Goal: Task Accomplishment & Management: Complete application form

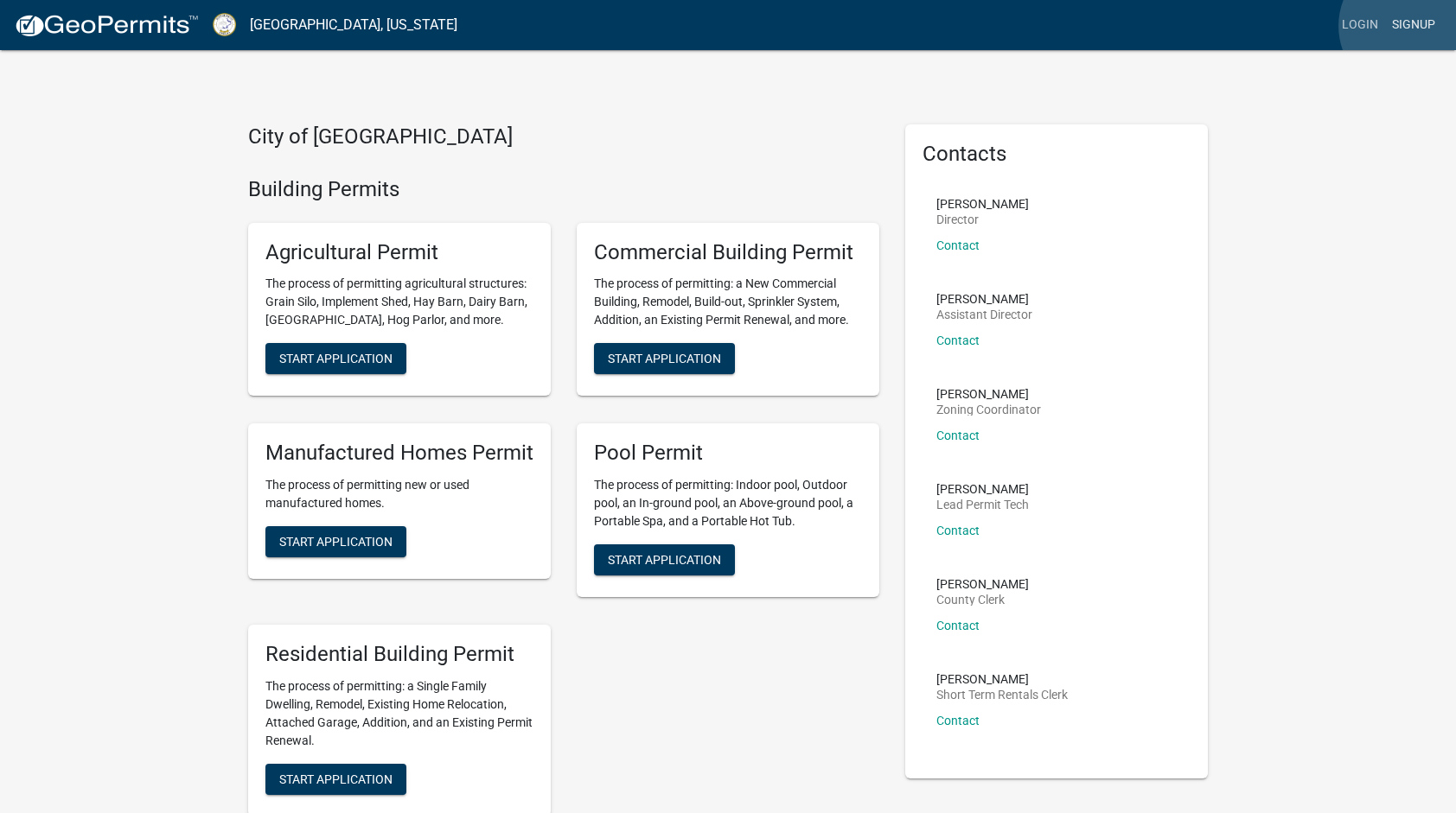
click at [1409, 26] on link "Signup" at bounding box center [1414, 25] width 57 height 33
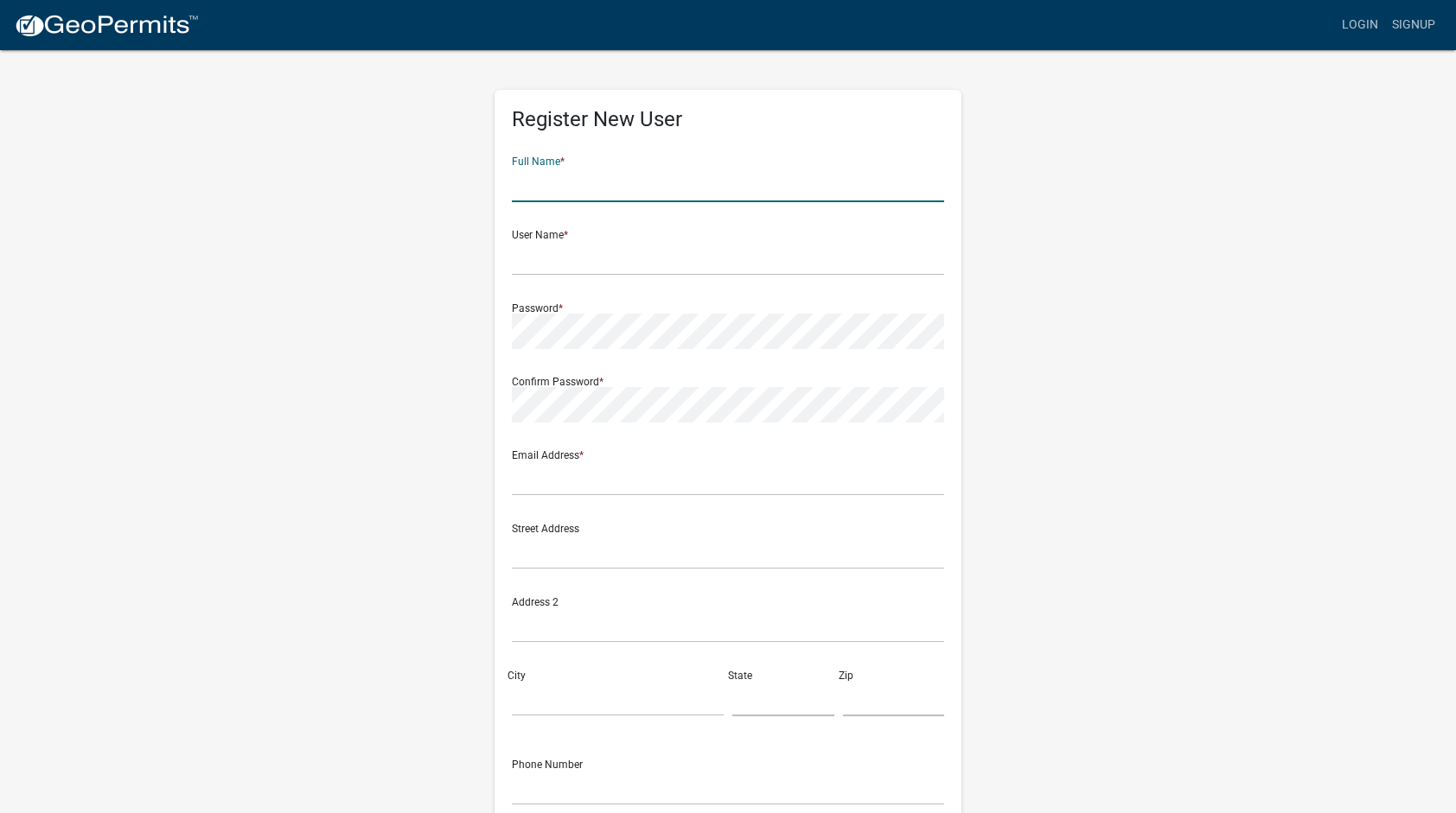
click at [695, 174] on input "text" at bounding box center [728, 184] width 432 height 35
type input "William"
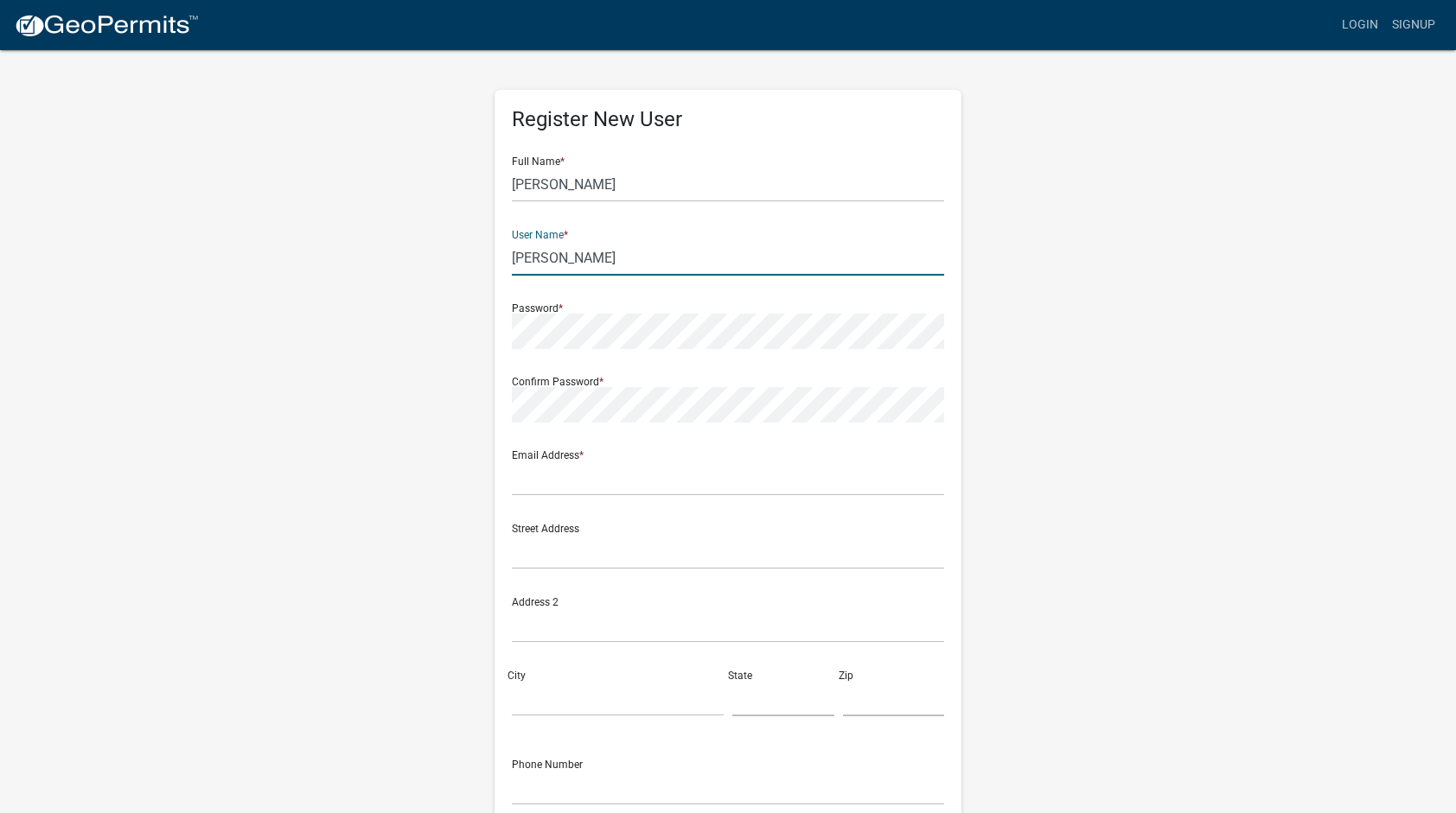
type input "Bazemore"
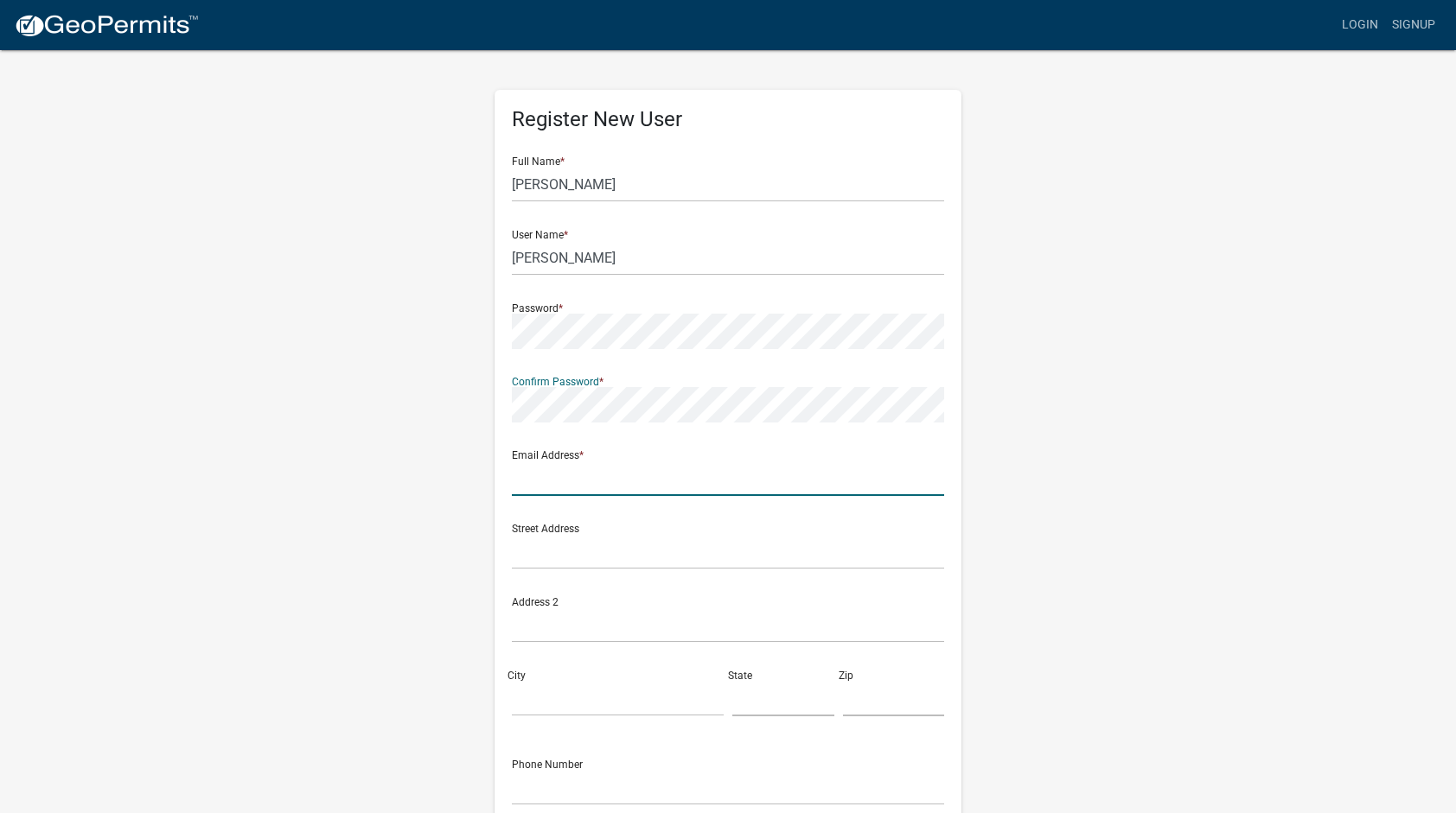
click at [633, 479] on input "text" at bounding box center [728, 478] width 432 height 35
type input "billbazemore@gmailcom"
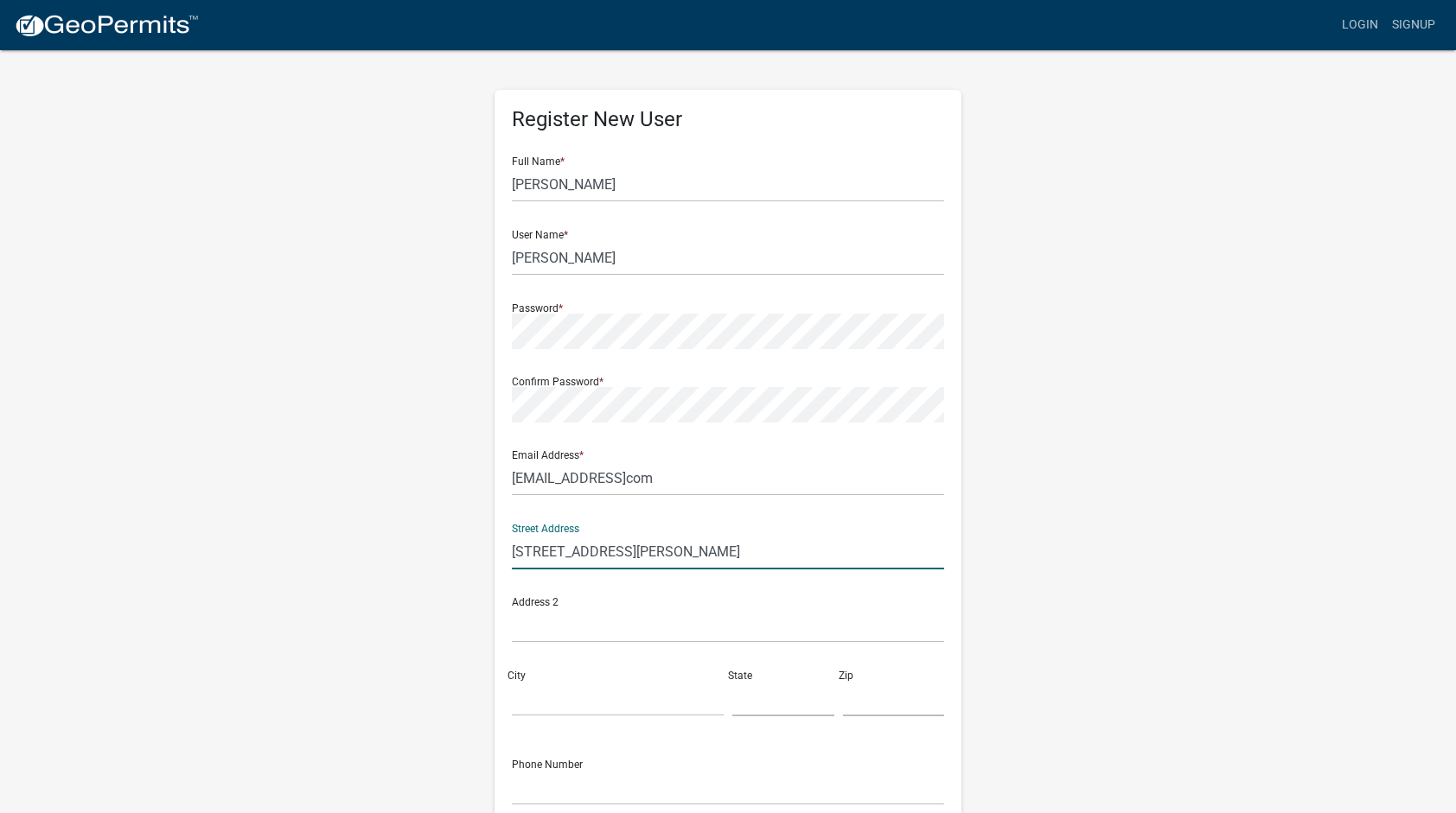
type input "212 Collis Marina Road"
type input "Eatonton"
type input "GA"
type input "31024"
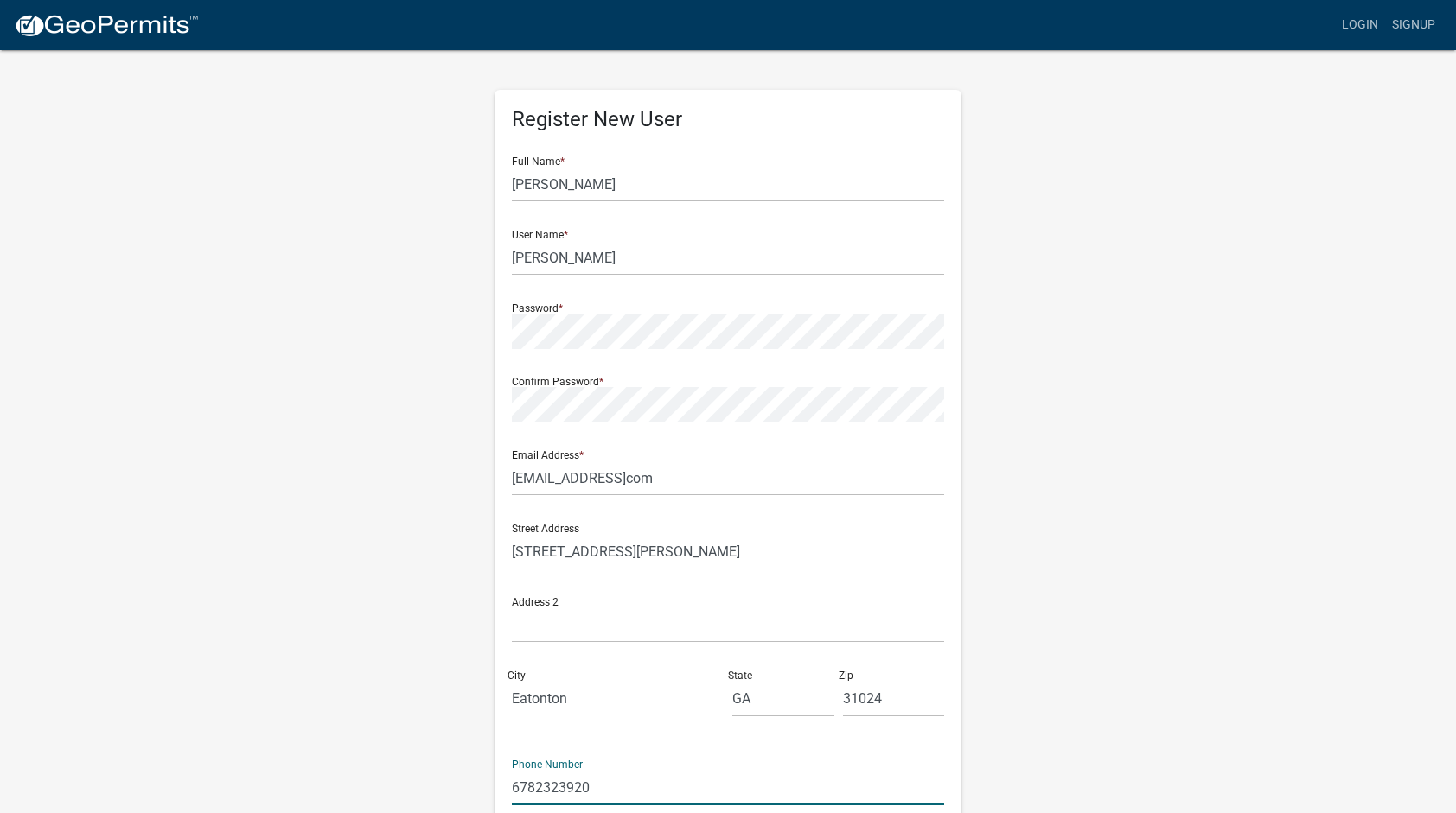
type input "6782323920"
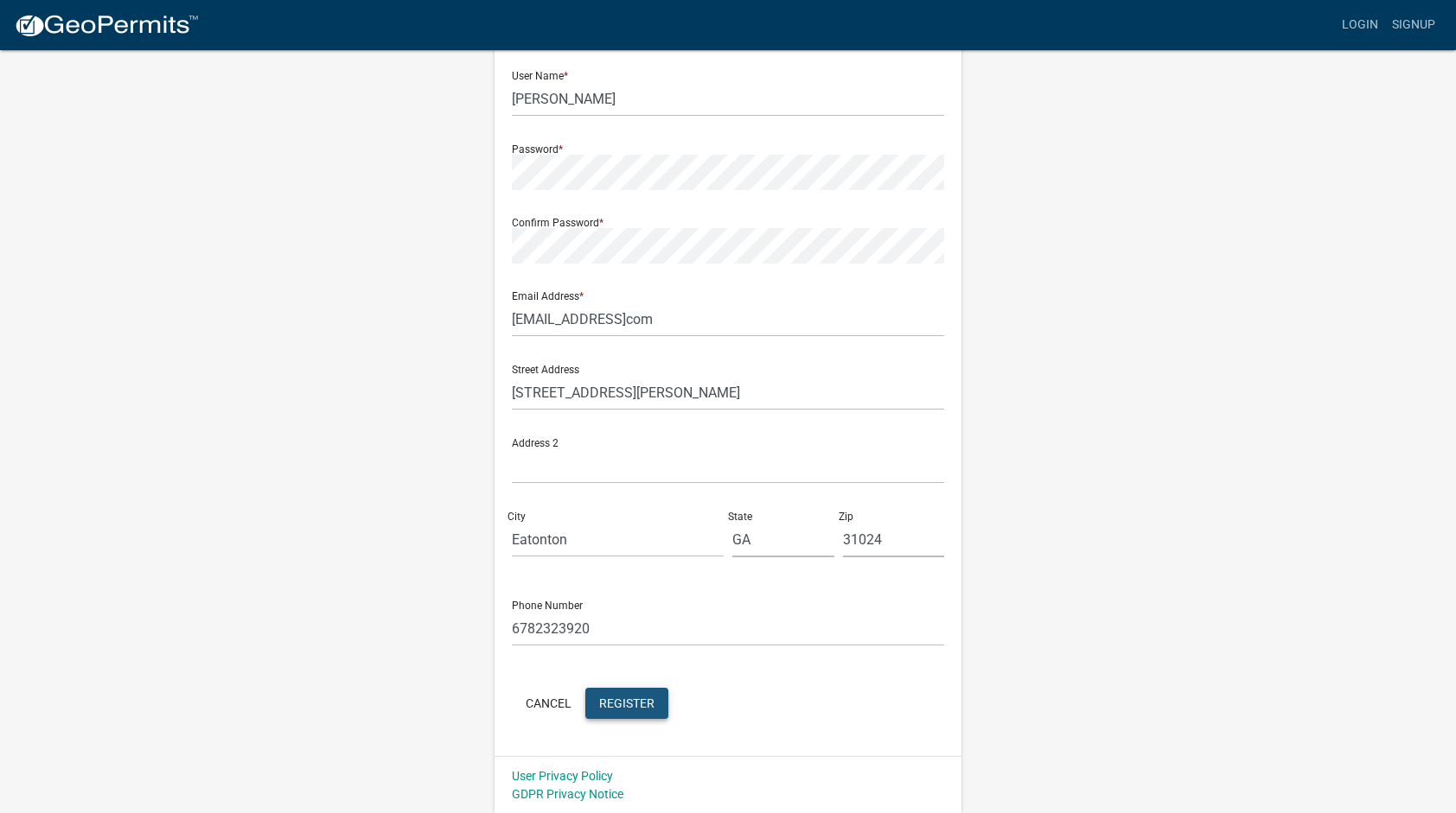
click at [644, 705] on span "Register" at bounding box center [627, 703] width 55 height 14
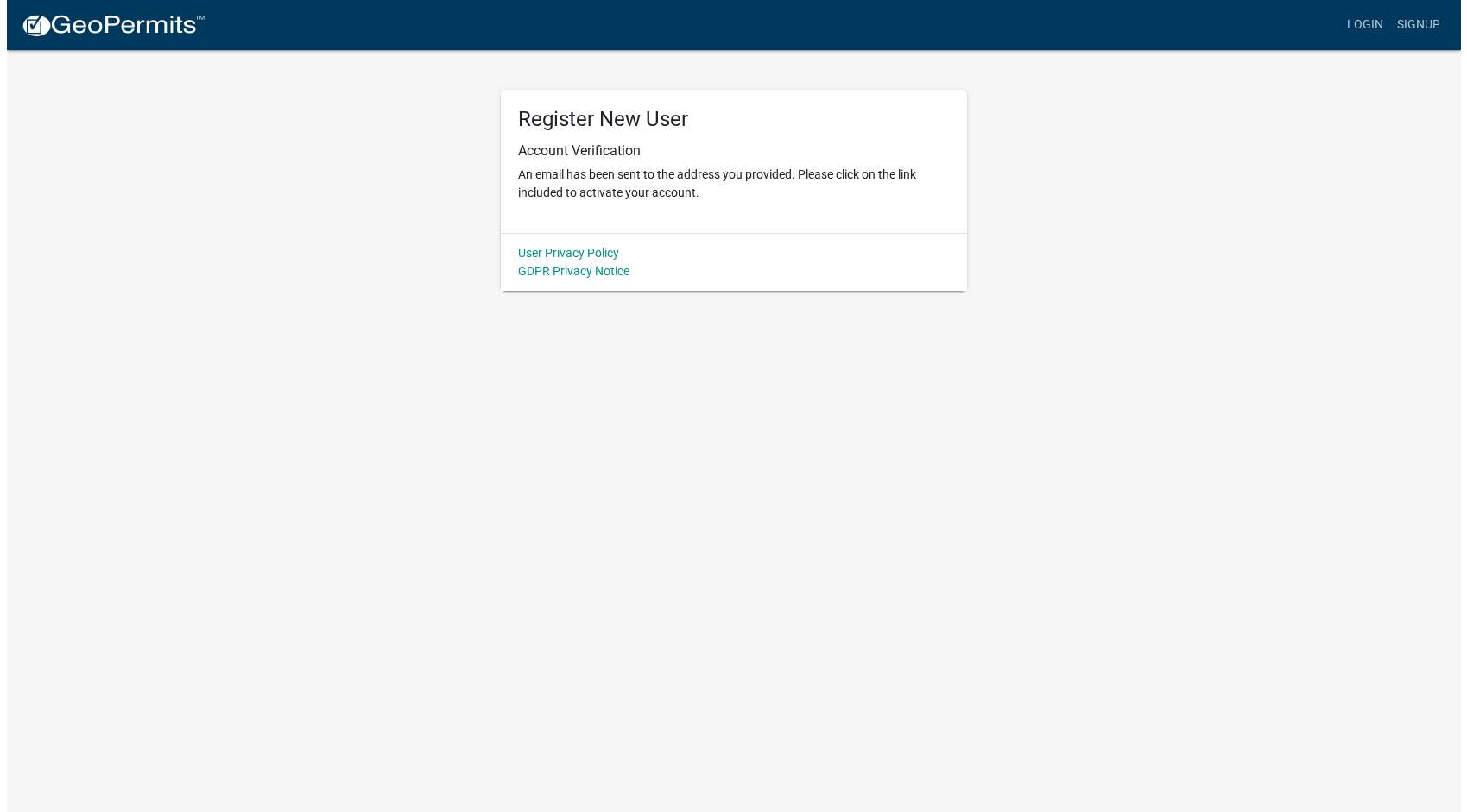
scroll to position [0, 0]
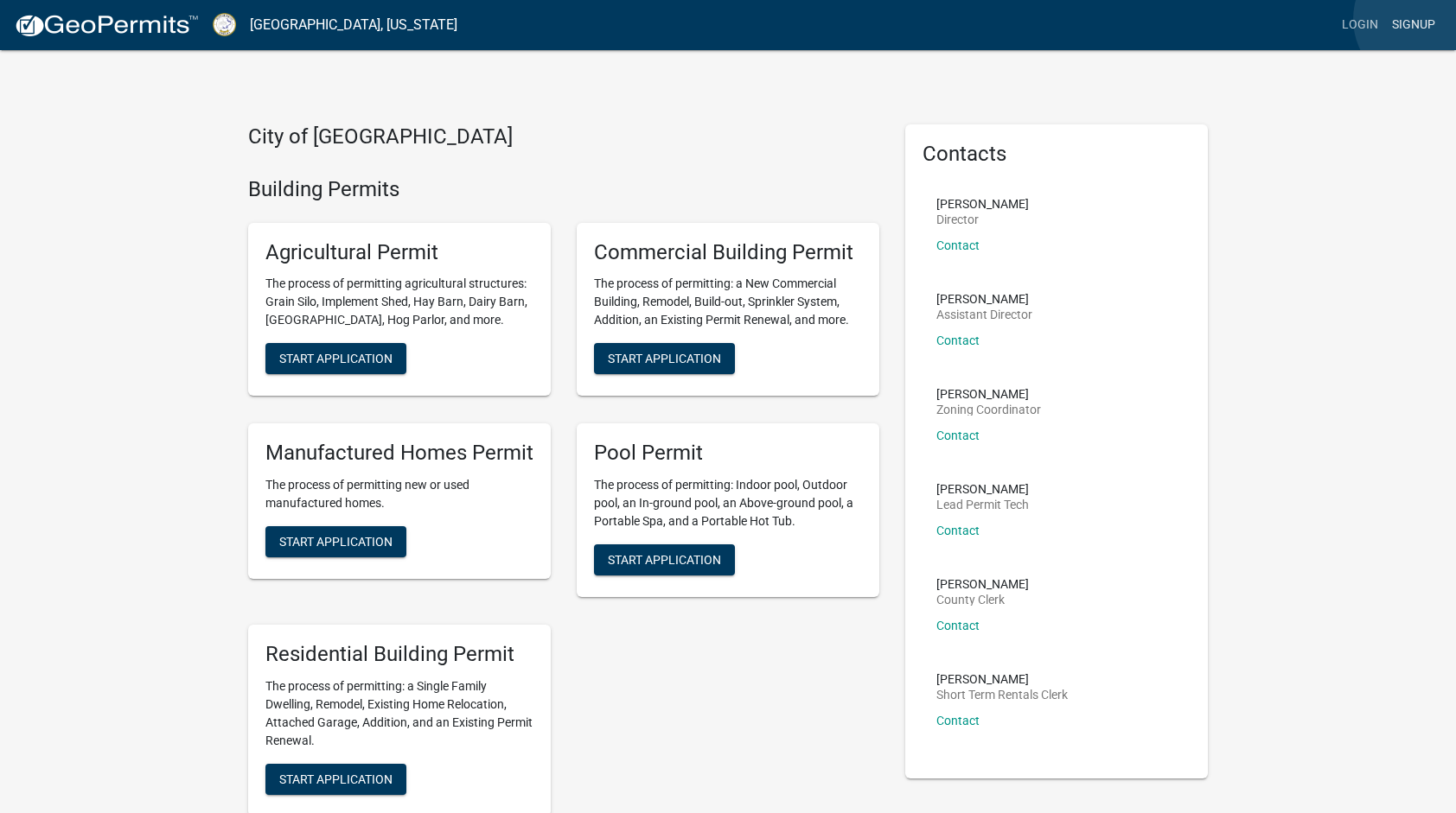
click at [1424, 19] on link "Signup" at bounding box center [1414, 25] width 57 height 33
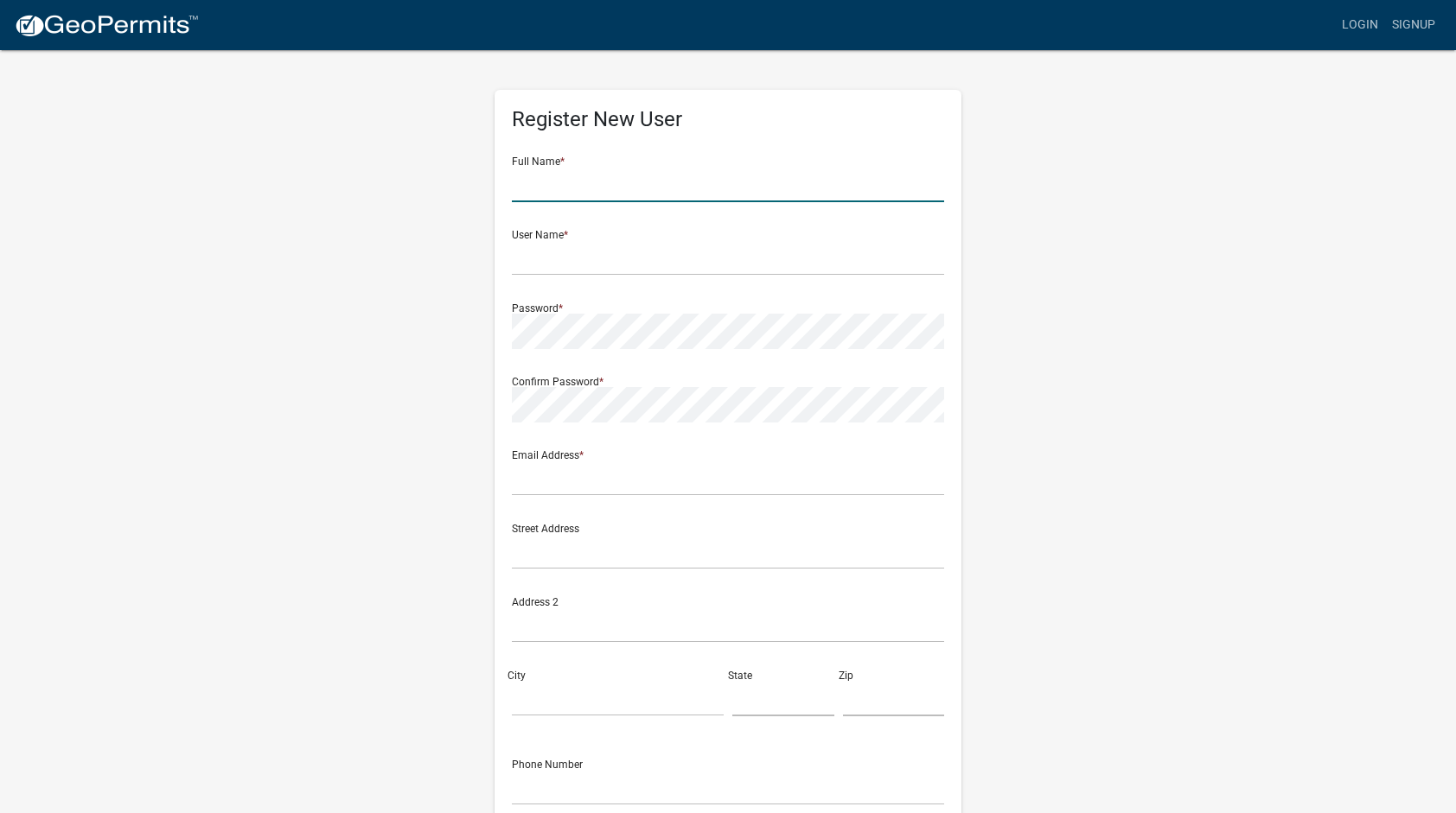
click at [658, 187] on input "text" at bounding box center [728, 184] width 432 height 35
type input "r"
type input "[PERSON_NAME]"
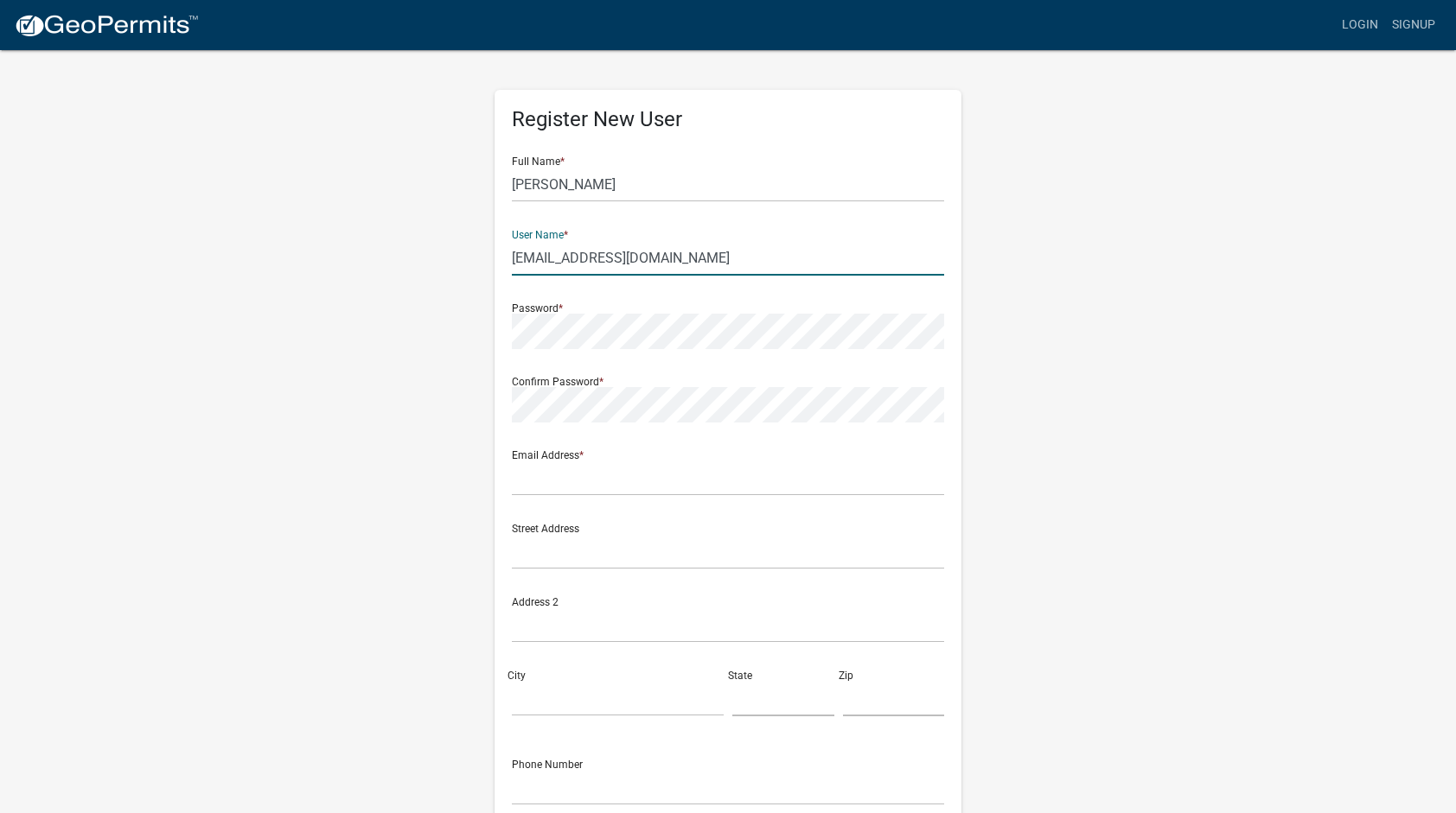
type input "[EMAIL_ADDRESS][DOMAIN_NAME]"
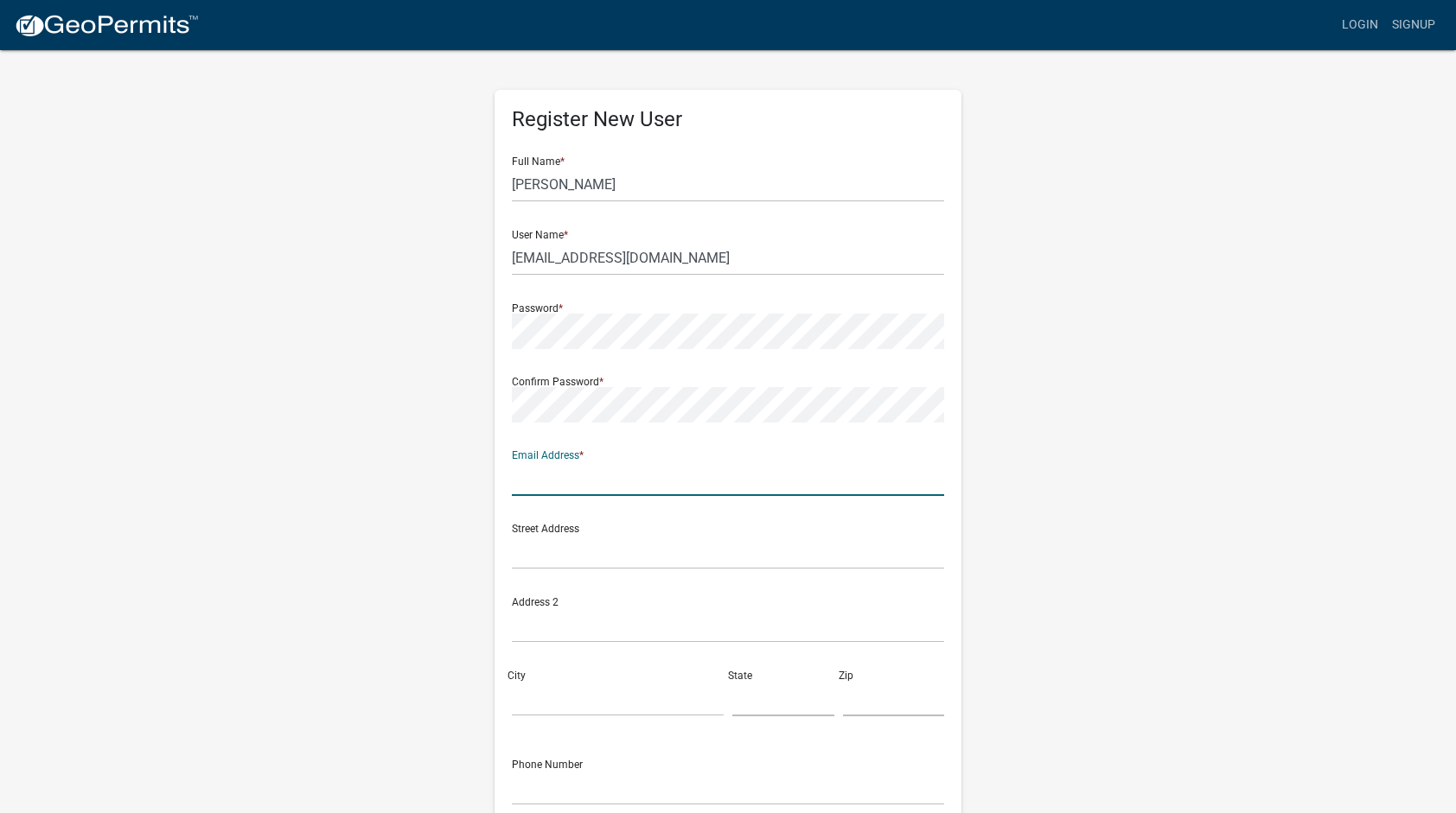
click at [881, 461] on input "text" at bounding box center [728, 478] width 432 height 35
type input "rickc"
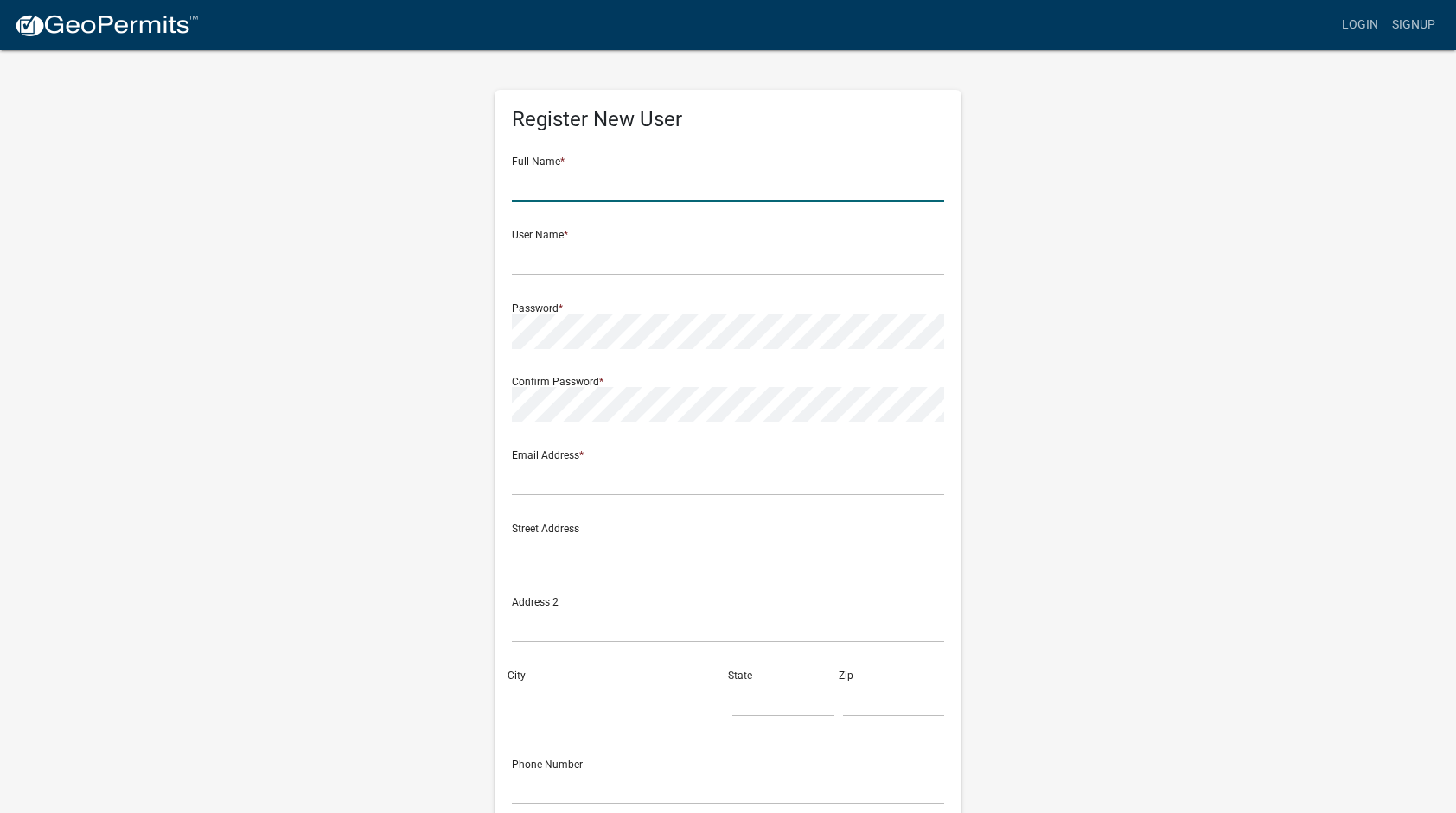
click at [708, 177] on input "text" at bounding box center [728, 184] width 432 height 35
type input "Richard Conant"
type input "rickc@fosterconant.com"
type input "rickc"
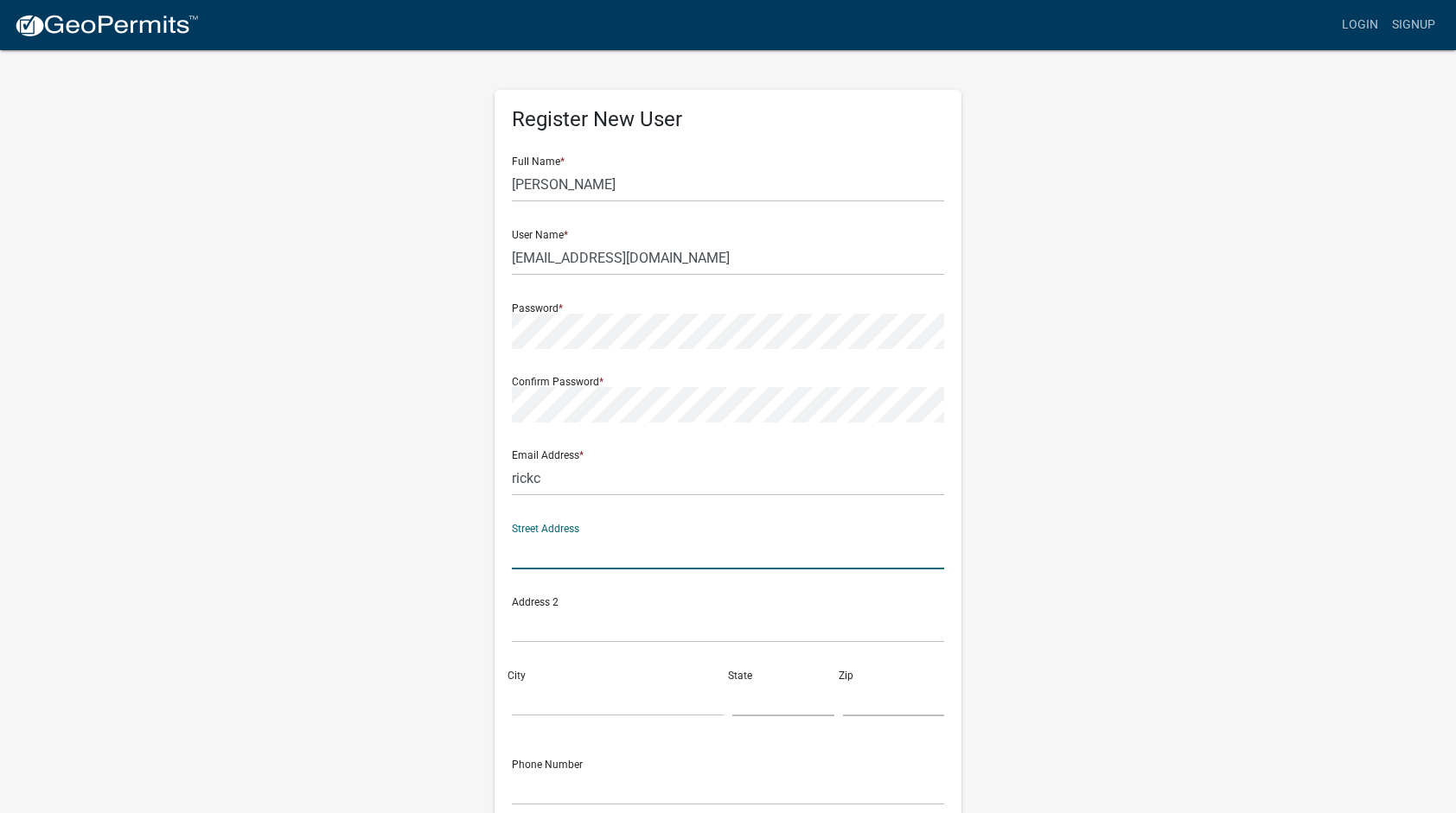
click at [527, 549] on input "text" at bounding box center [728, 552] width 432 height 35
type input "3936 Wardell Place"
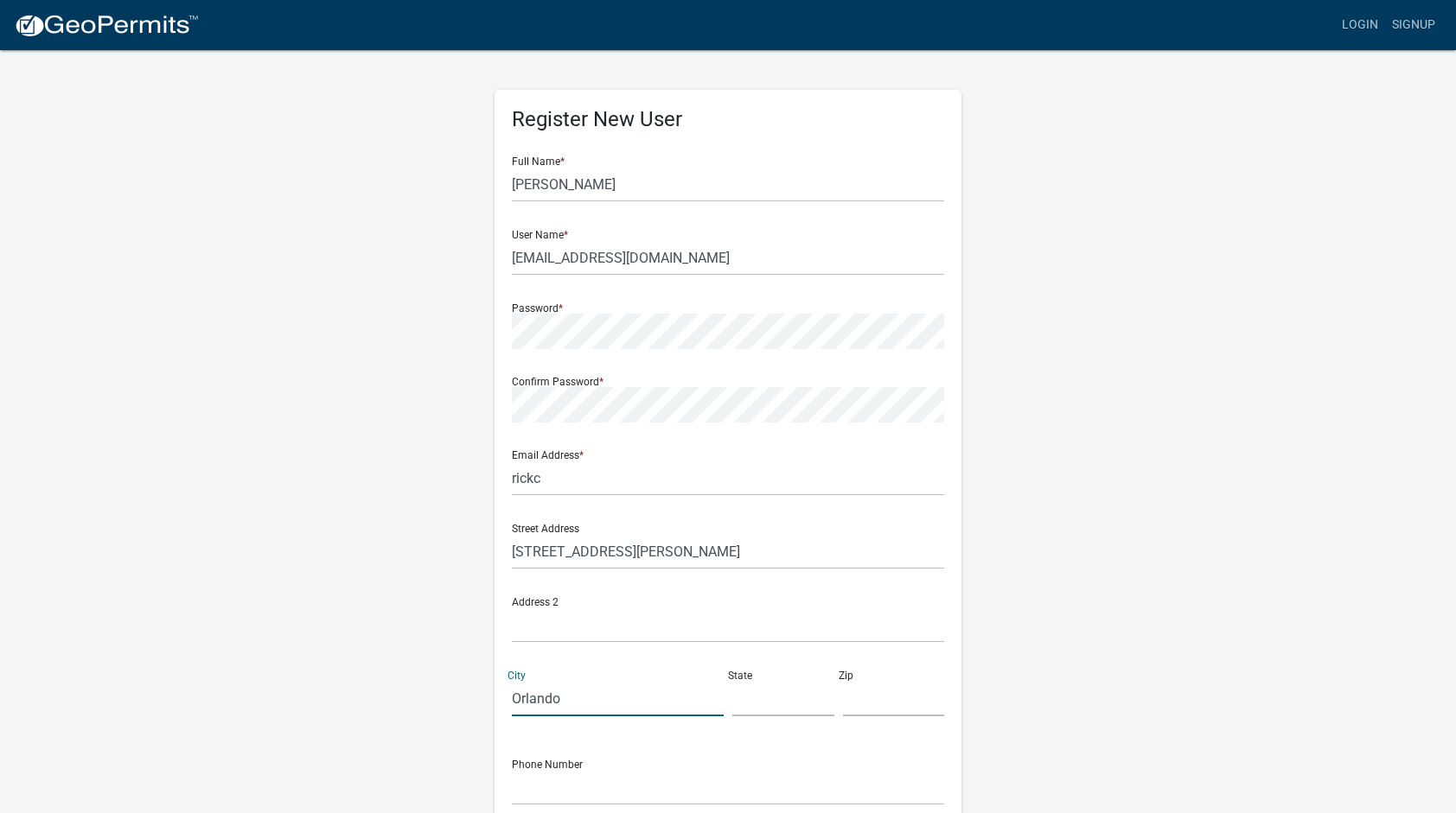
type input "Orlando"
type input "FL"
type input "32814"
type input "4073760739"
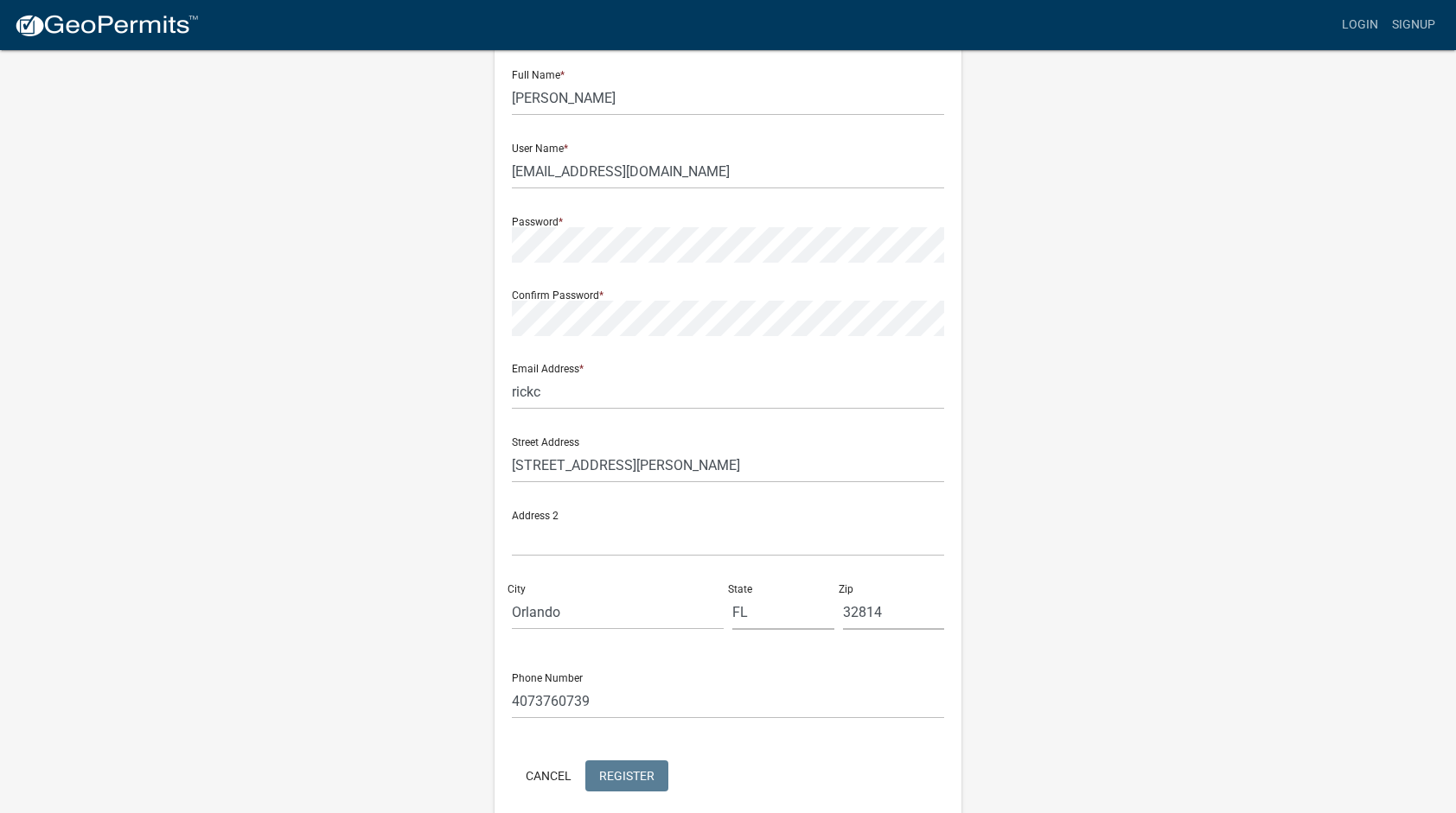
scroll to position [159, 0]
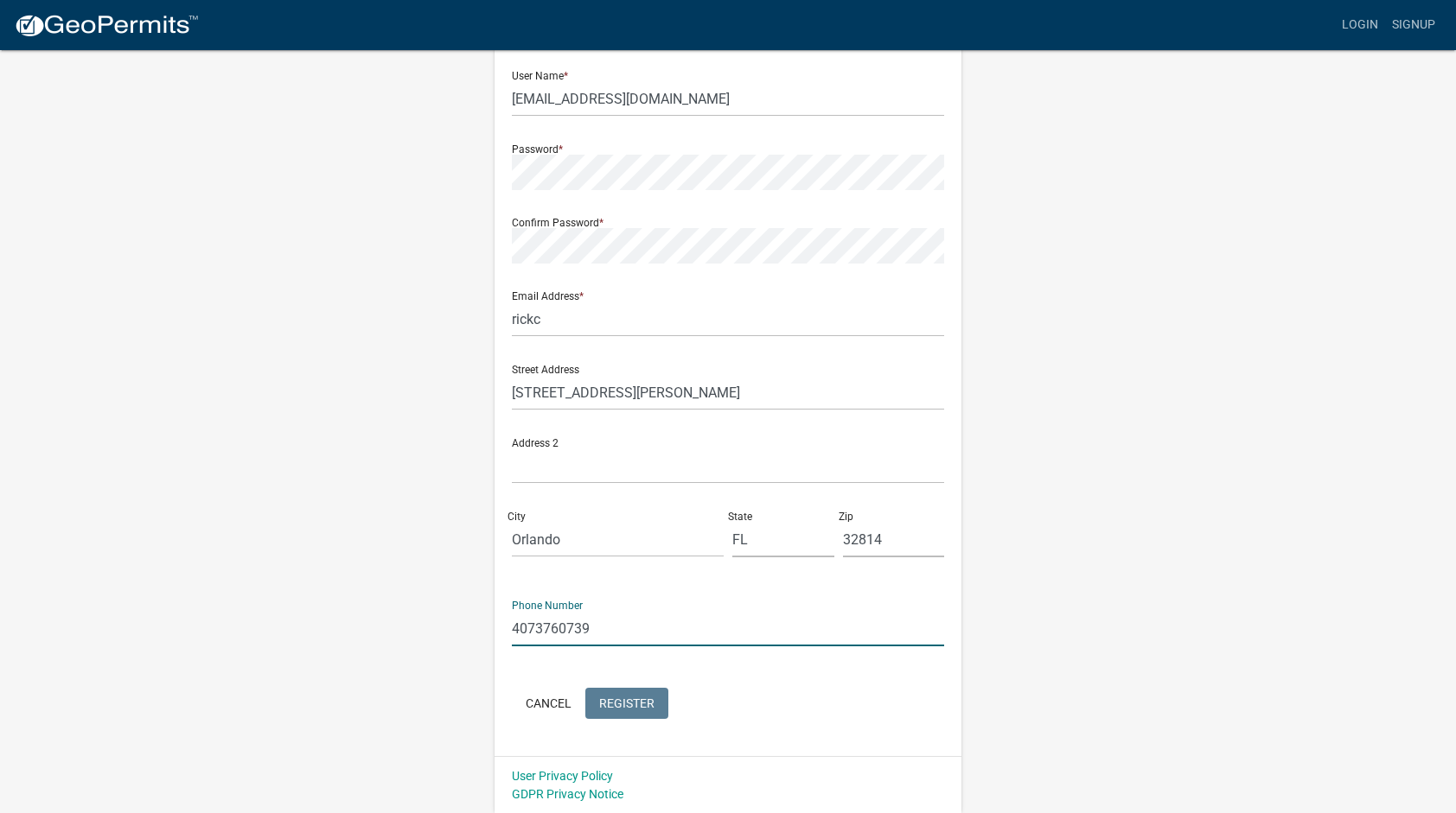
click at [536, 630] on input "4073760739" at bounding box center [728, 629] width 432 height 35
click at [562, 624] on input "407-3760739" at bounding box center [728, 629] width 432 height 35
type input "407-376-0739"
click at [566, 725] on div "Register New User Full Name * Richard Conant User Name * rickc@fosterconant.com…" at bounding box center [728, 343] width 467 height 825
drag, startPoint x: 566, startPoint y: 725, endPoint x: 522, endPoint y: 645, distance: 91.3
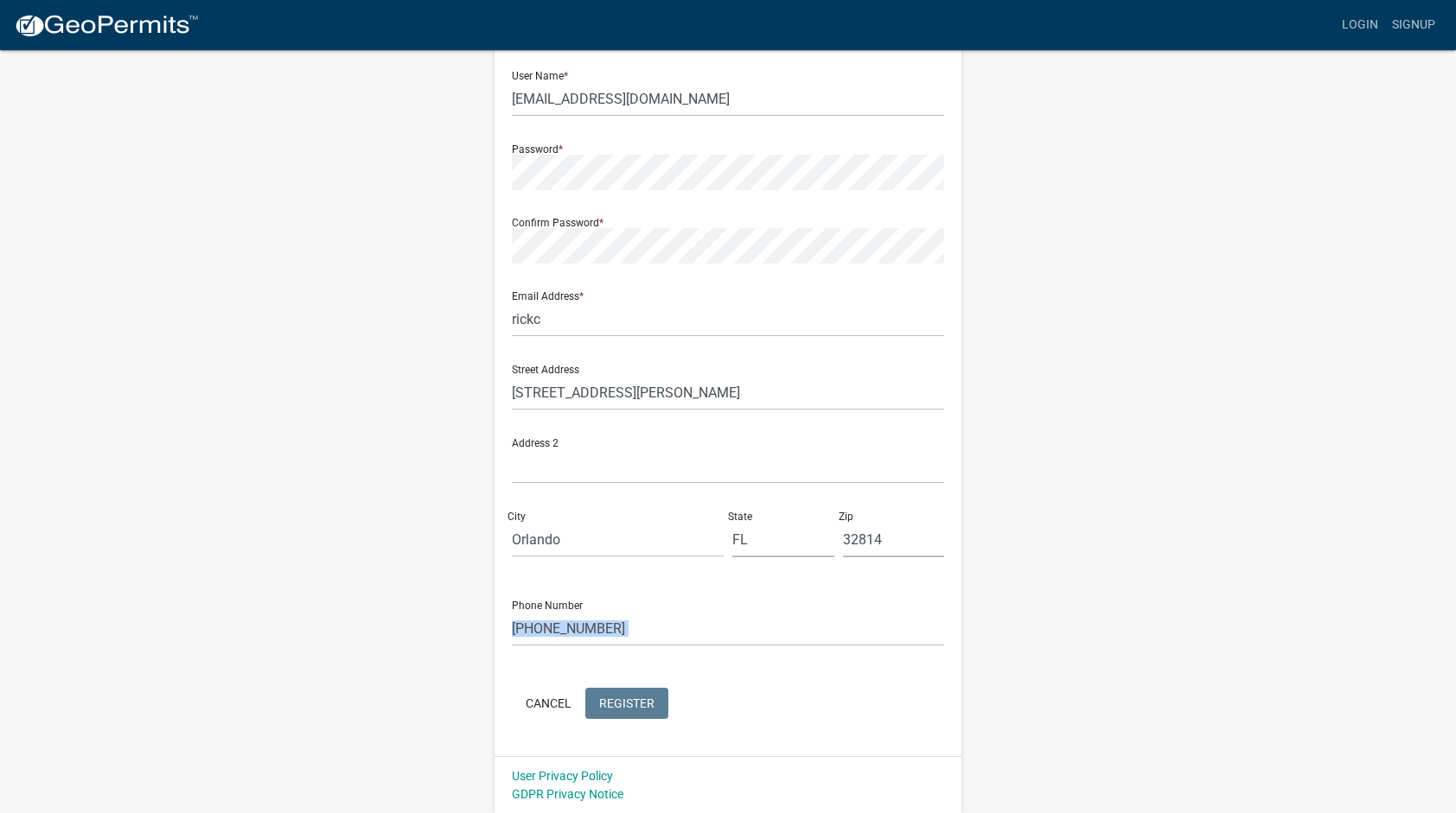
click at [522, 645] on div "Register New User Full Name * Richard Conant User Name * rickc@fosterconant.com…" at bounding box center [728, 343] width 467 height 825
drag, startPoint x: 522, startPoint y: 645, endPoint x: 495, endPoint y: 616, distance: 39.6
click at [495, 616] on div "Register New User Full Name * Richard Conant User Name * rickc@fosterconant.com…" at bounding box center [728, 343] width 467 height 825
drag, startPoint x: 495, startPoint y: 616, endPoint x: 494, endPoint y: 570, distance: 46.0
click at [494, 570] on div "Register New User Full Name * Richard Conant User Name * rickc@fosterconant.com…" at bounding box center [728, 352] width 493 height 925
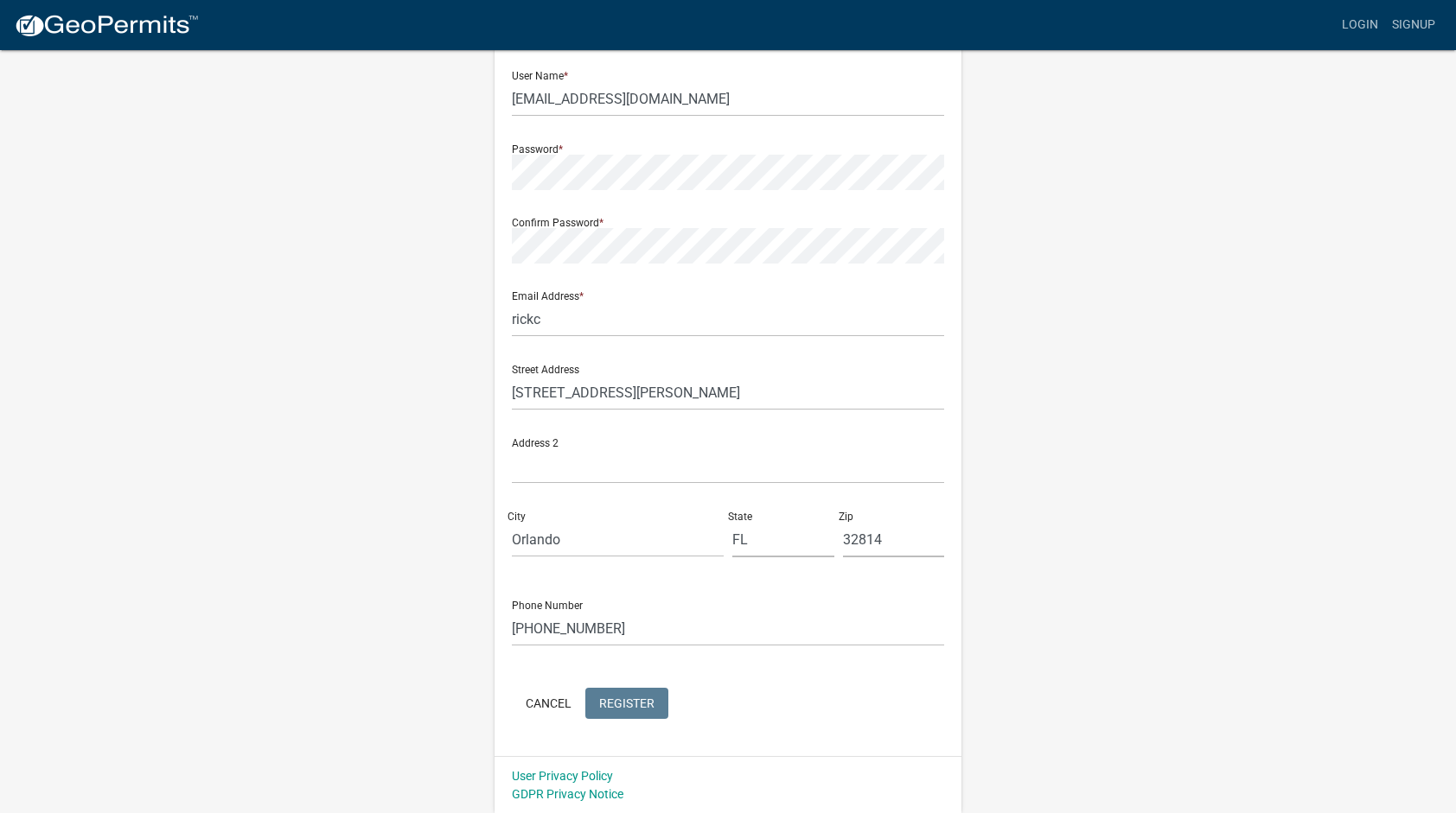
click at [1145, 495] on div "Register New User Full Name * Richard Conant User Name * rickc@fosterconant.com…" at bounding box center [728, 352] width 986 height 925
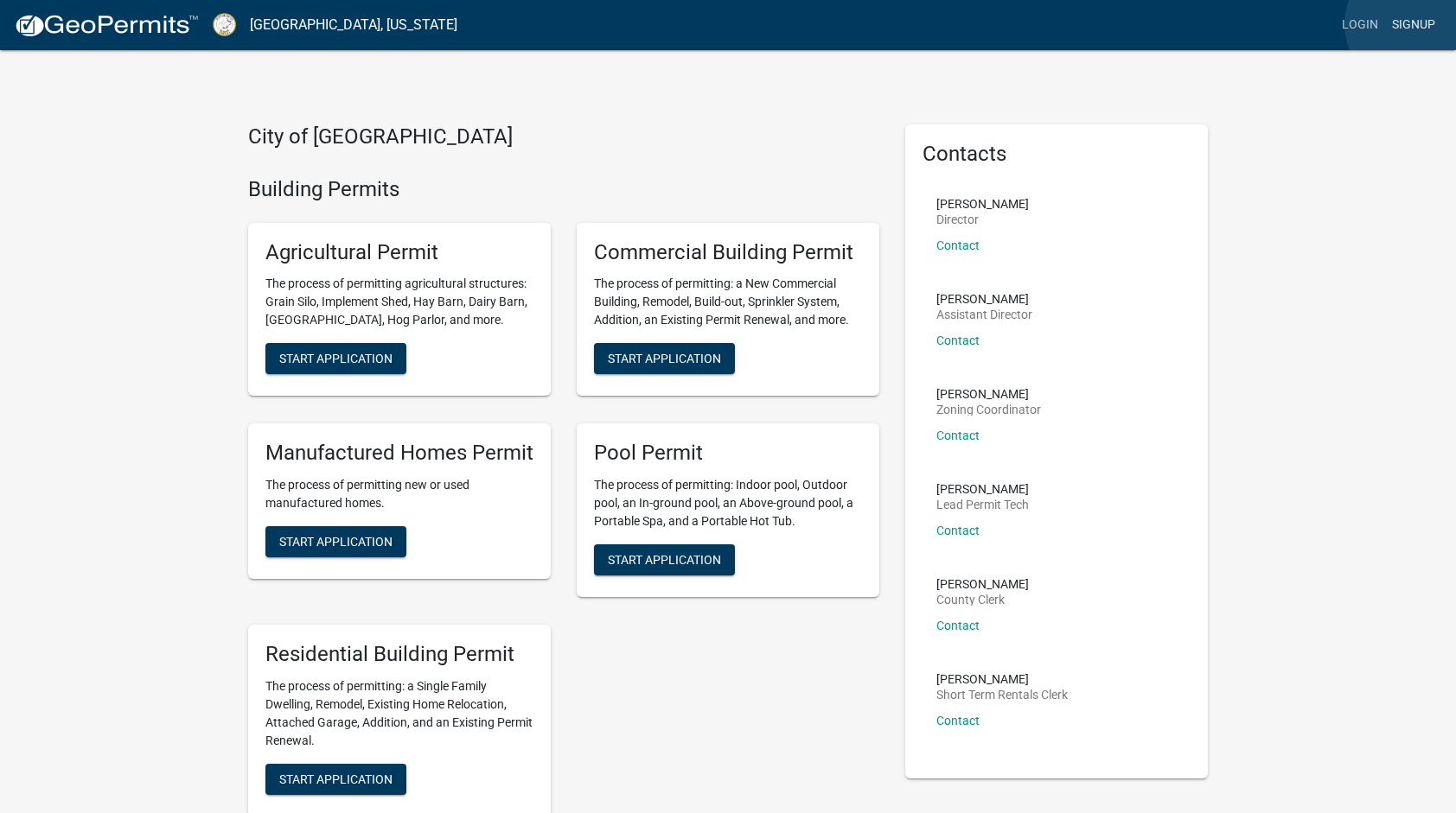
click at [1415, 24] on link "Signup" at bounding box center [1414, 25] width 57 height 33
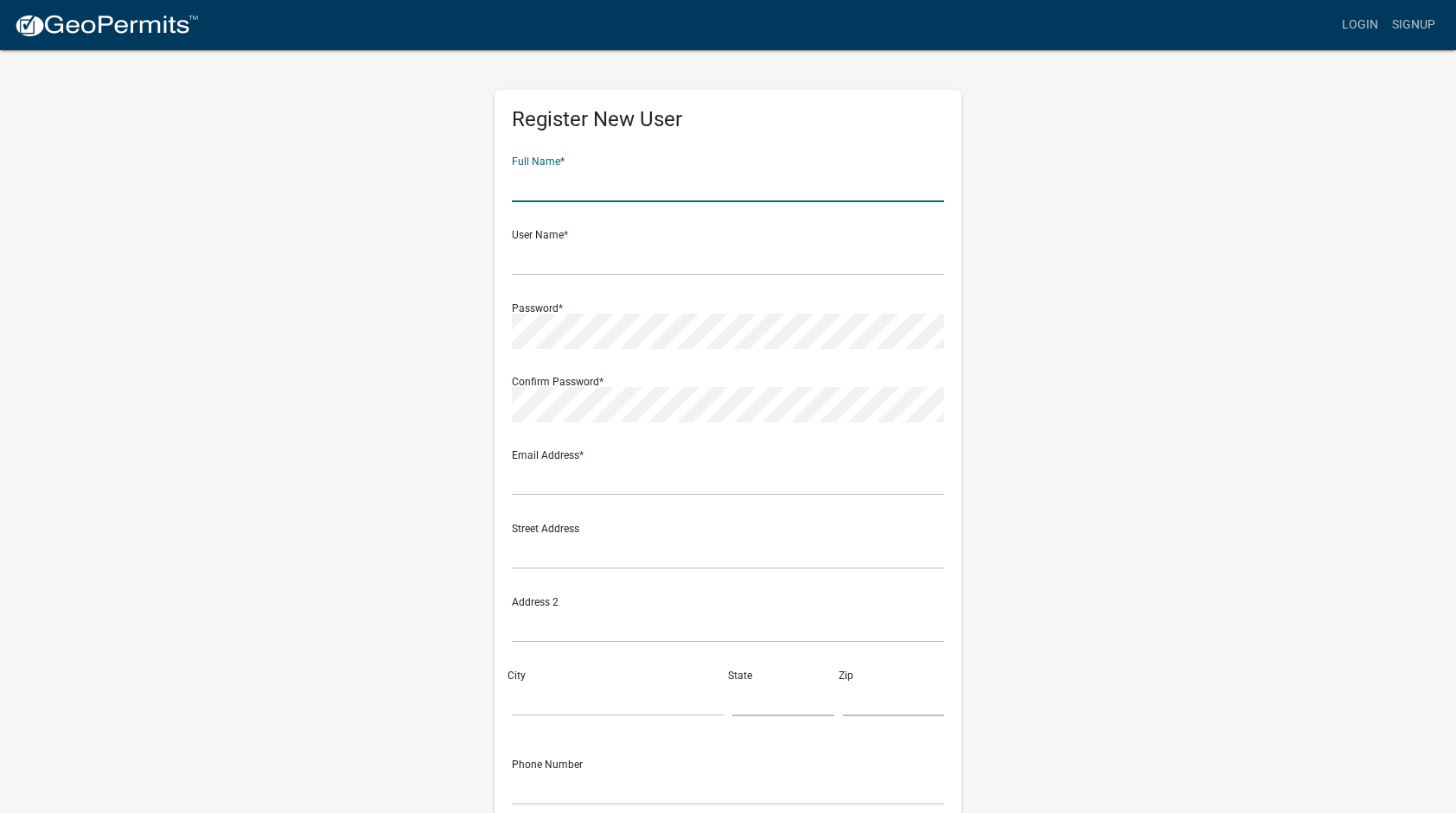
click at [723, 175] on input "text" at bounding box center [728, 184] width 432 height 35
type input "Richard Conant"
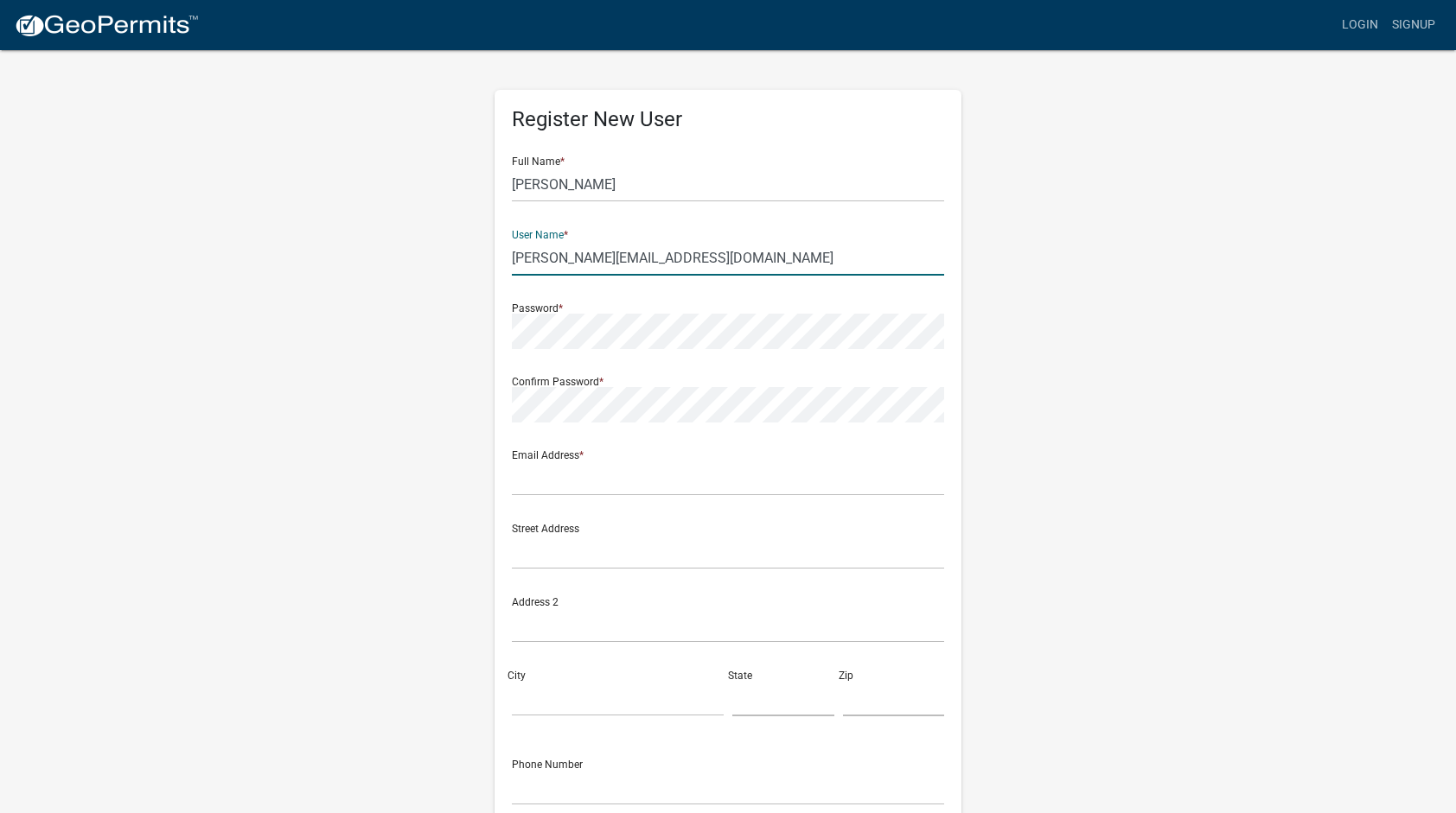
click at [533, 254] on input "rick@fosterconant.com" at bounding box center [728, 258] width 432 height 35
type input "rickc@fosterconant.com"
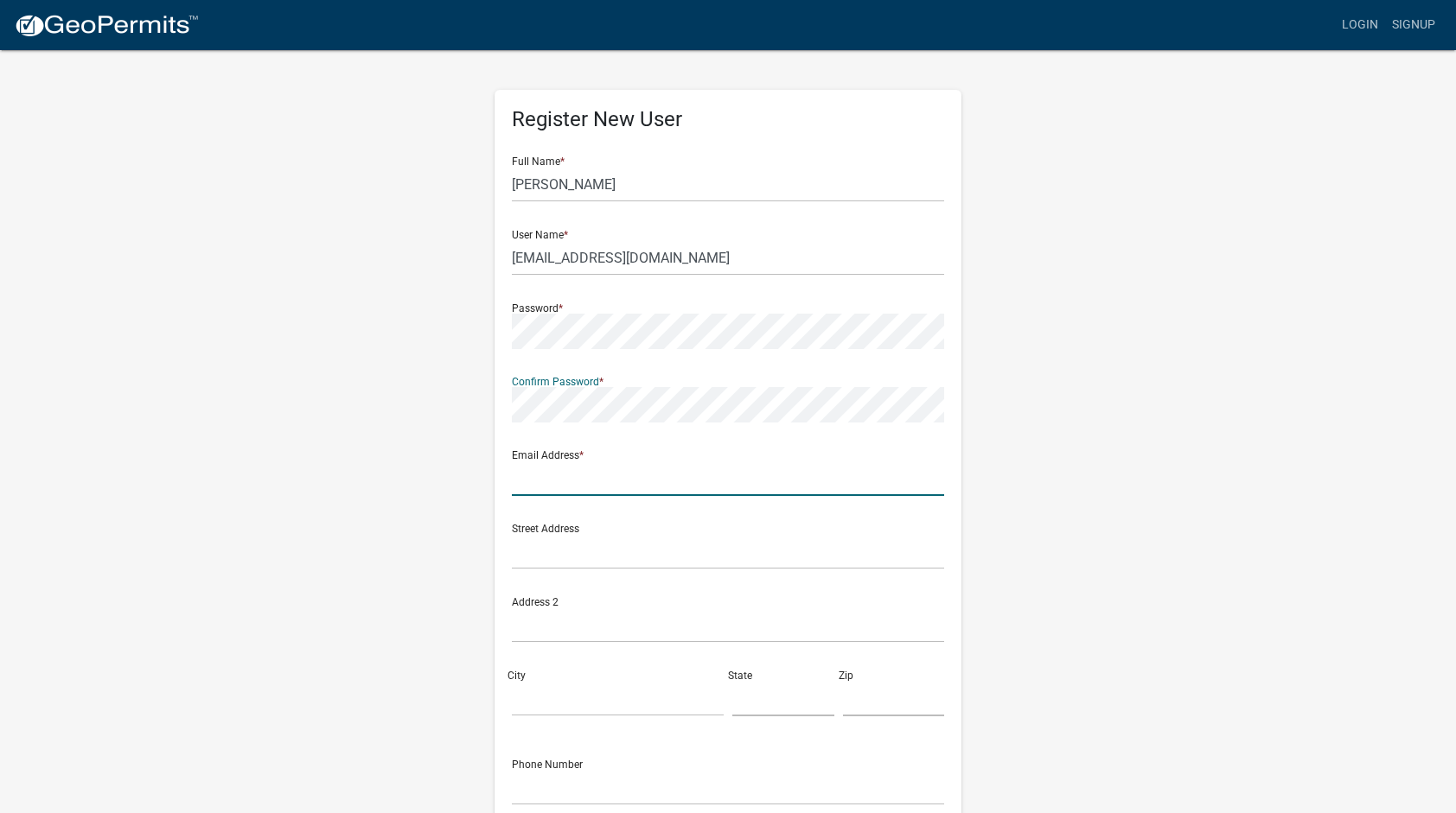
click at [834, 481] on input "text" at bounding box center [728, 478] width 432 height 35
type input "rickc@fosterconant.com"
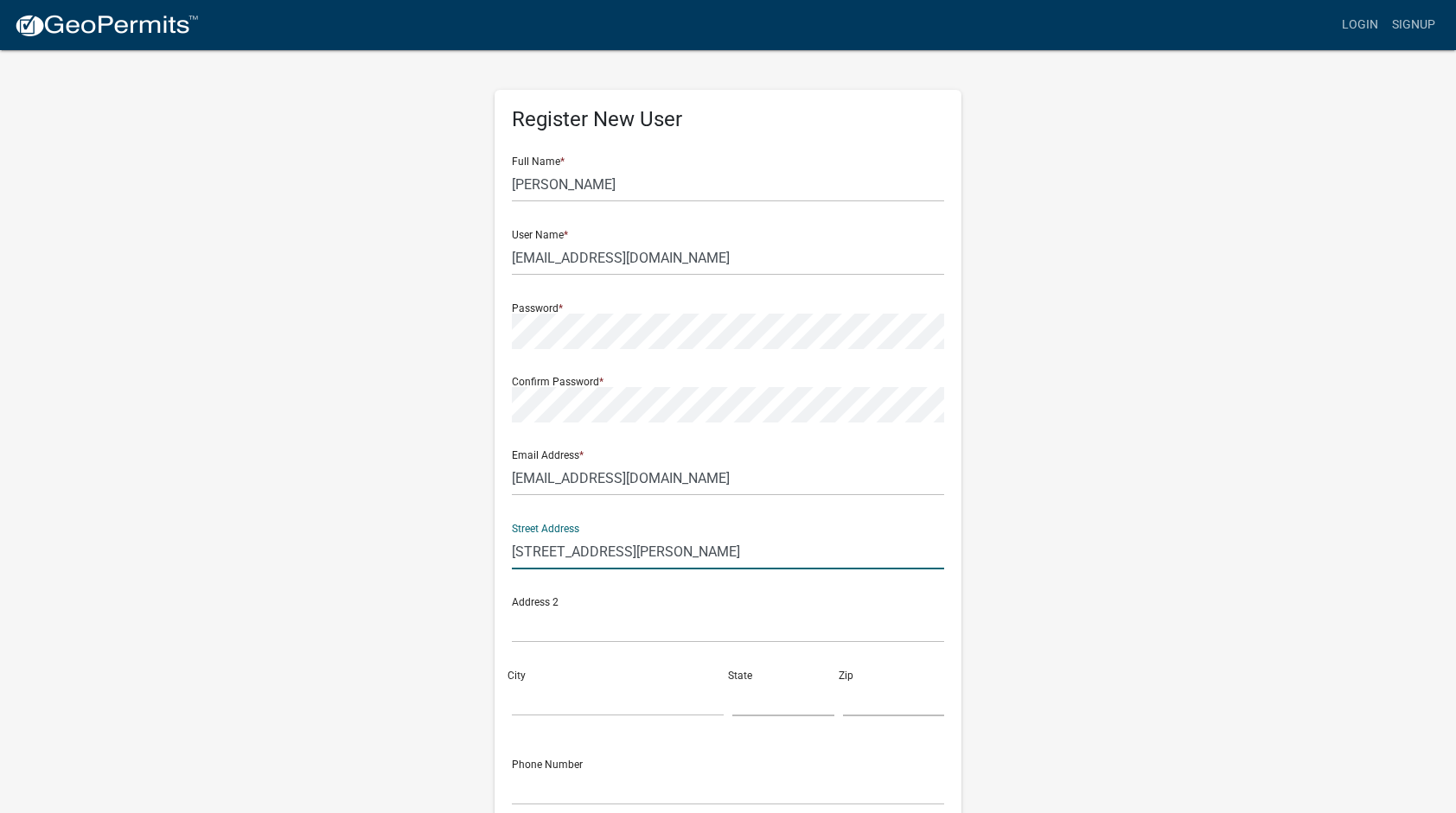
type input "3936 Wardell Place"
type input "Orlando"
type input "FL"
type input "32814"
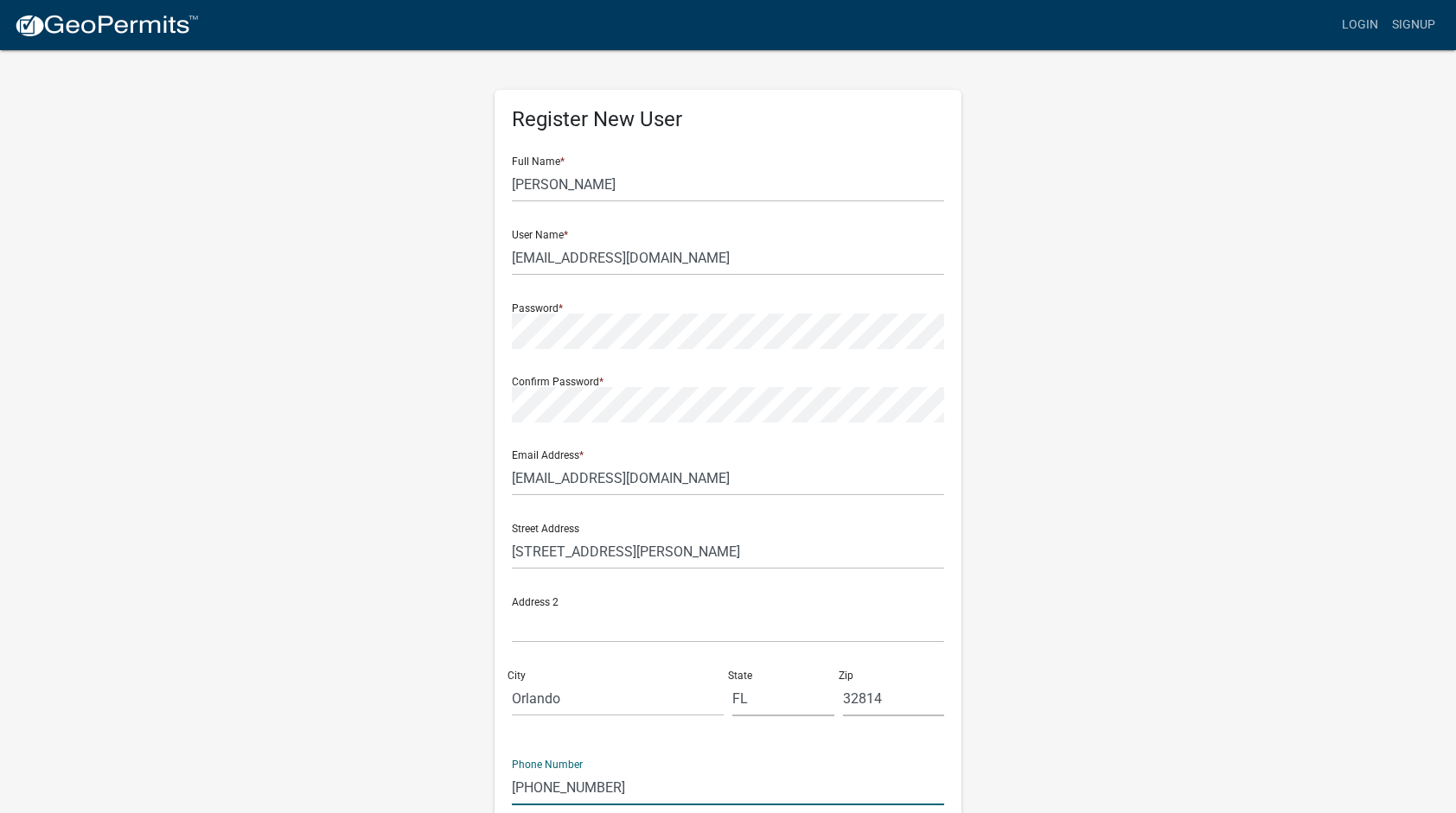
type input "407-376-0739"
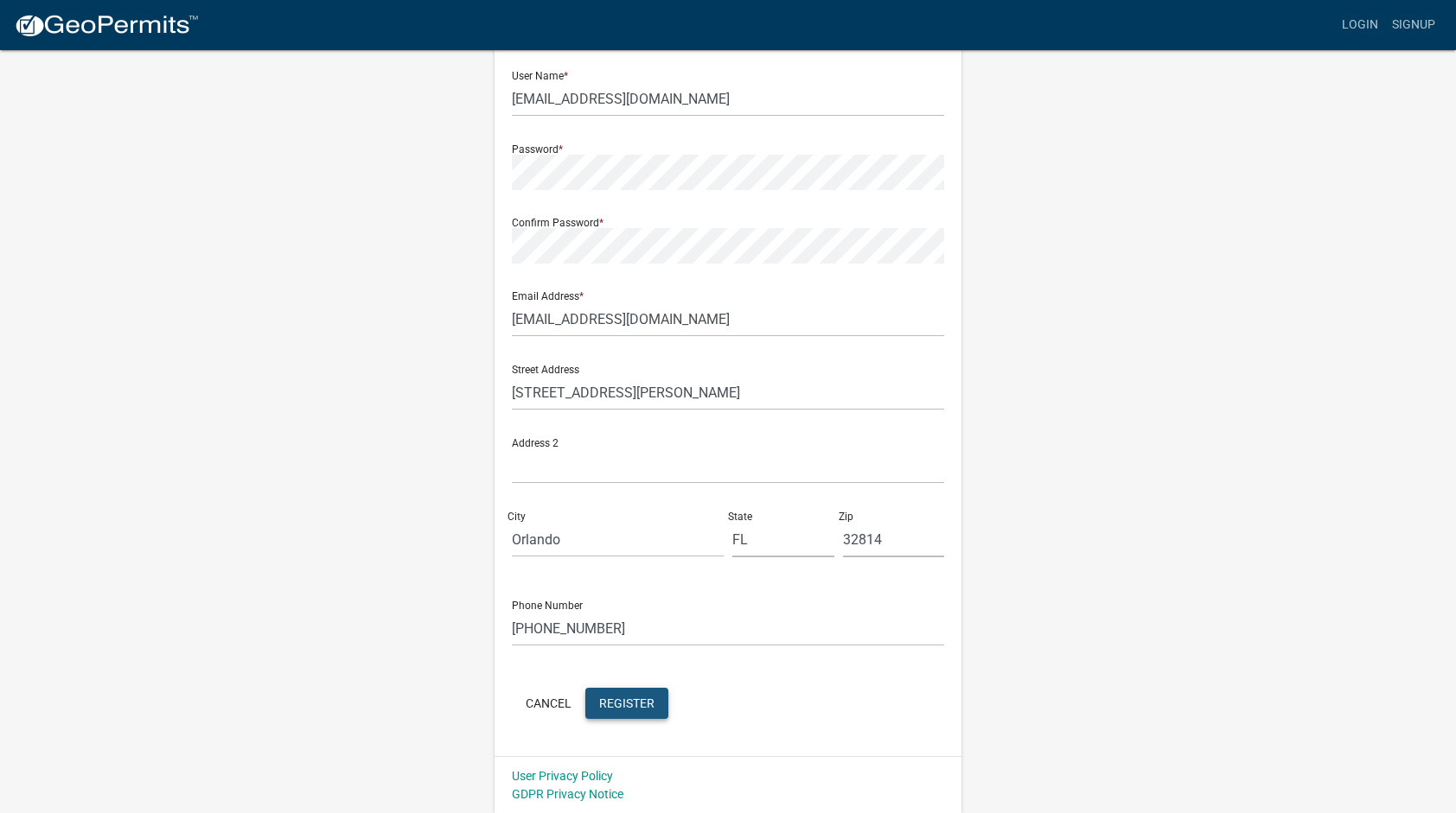
click at [635, 703] on span "Register" at bounding box center [627, 703] width 55 height 14
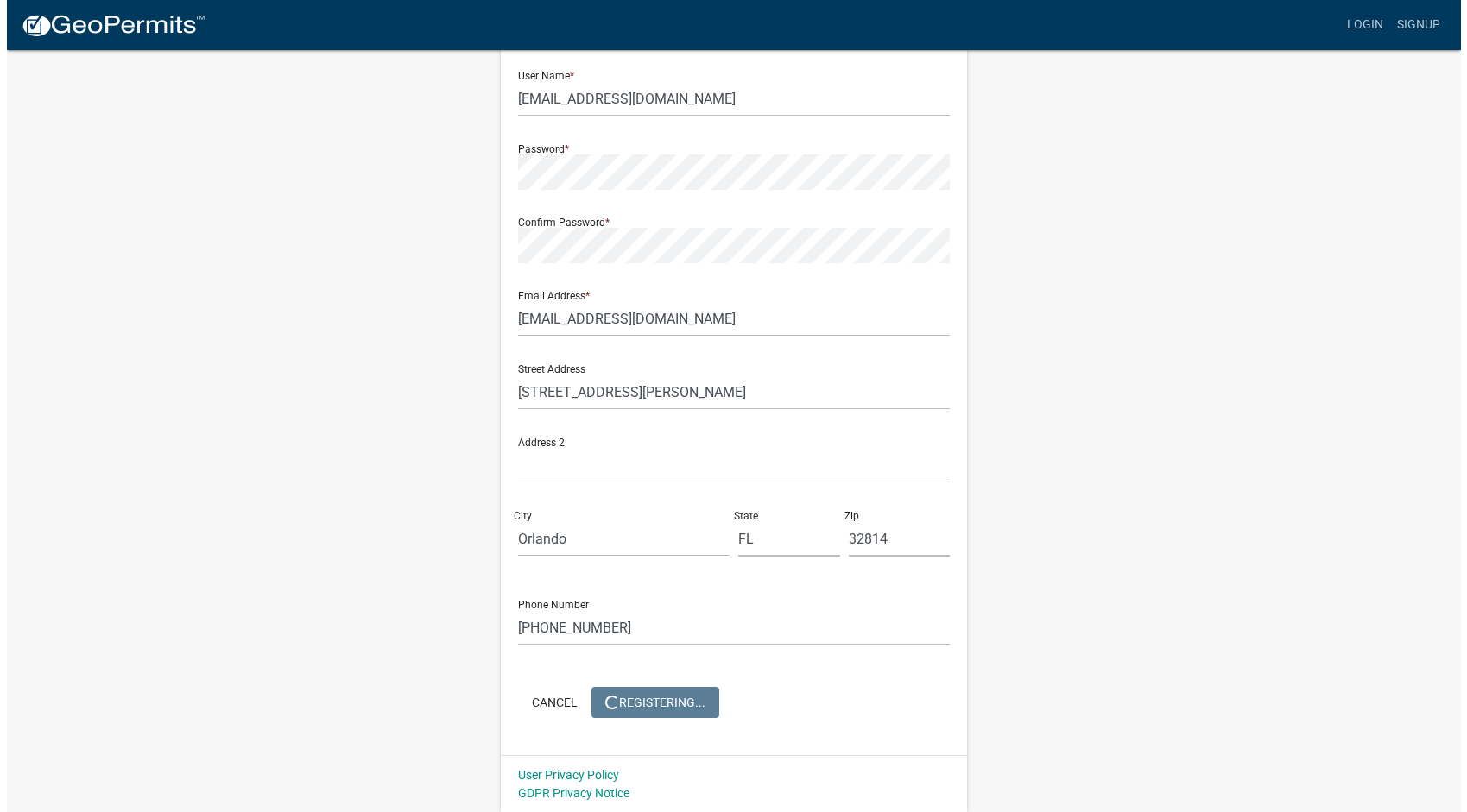
scroll to position [0, 0]
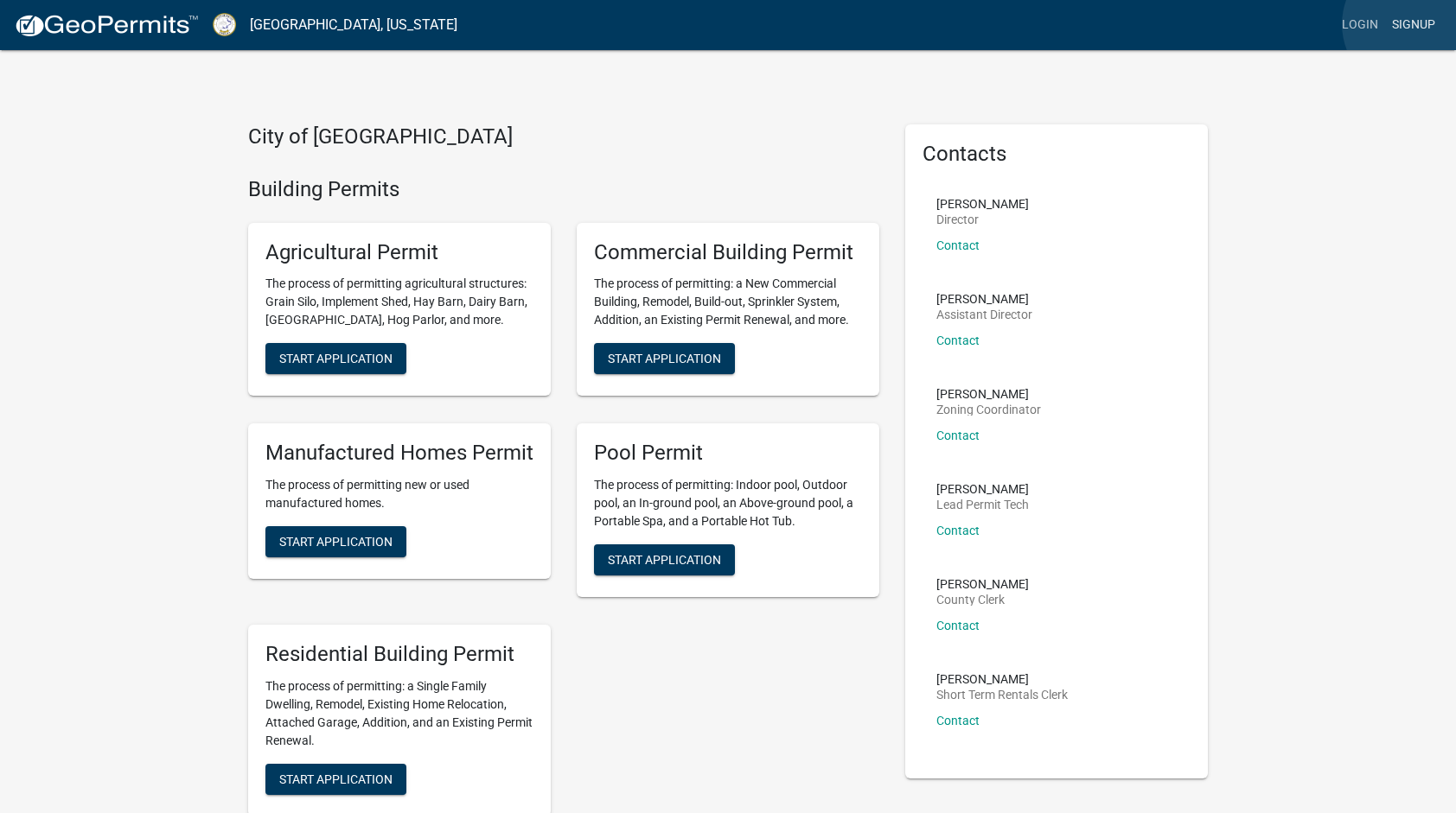
click at [1413, 24] on link "Signup" at bounding box center [1414, 25] width 57 height 33
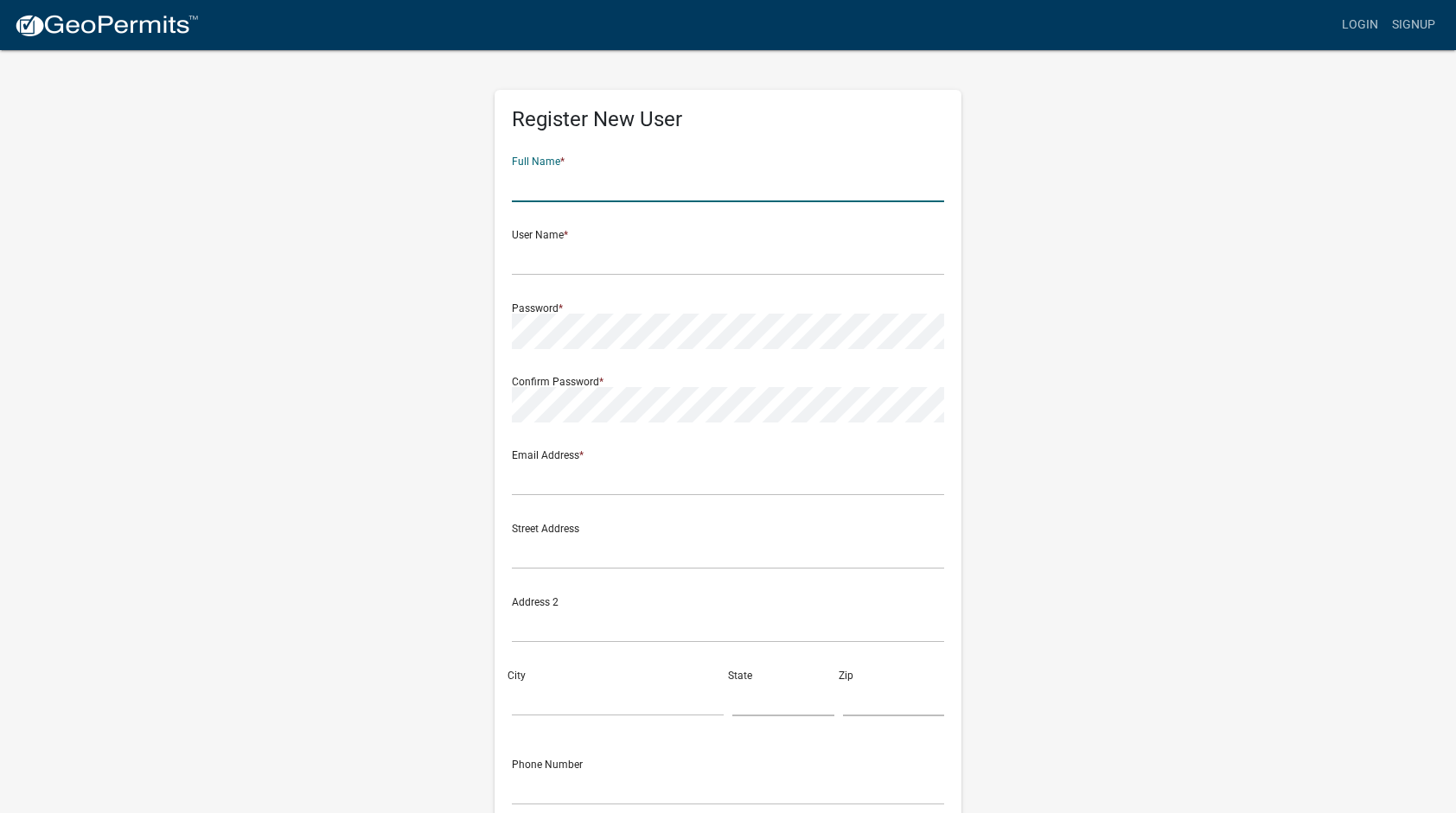
click at [579, 190] on input "text" at bounding box center [728, 184] width 432 height 35
type input "[PERSON_NAME]"
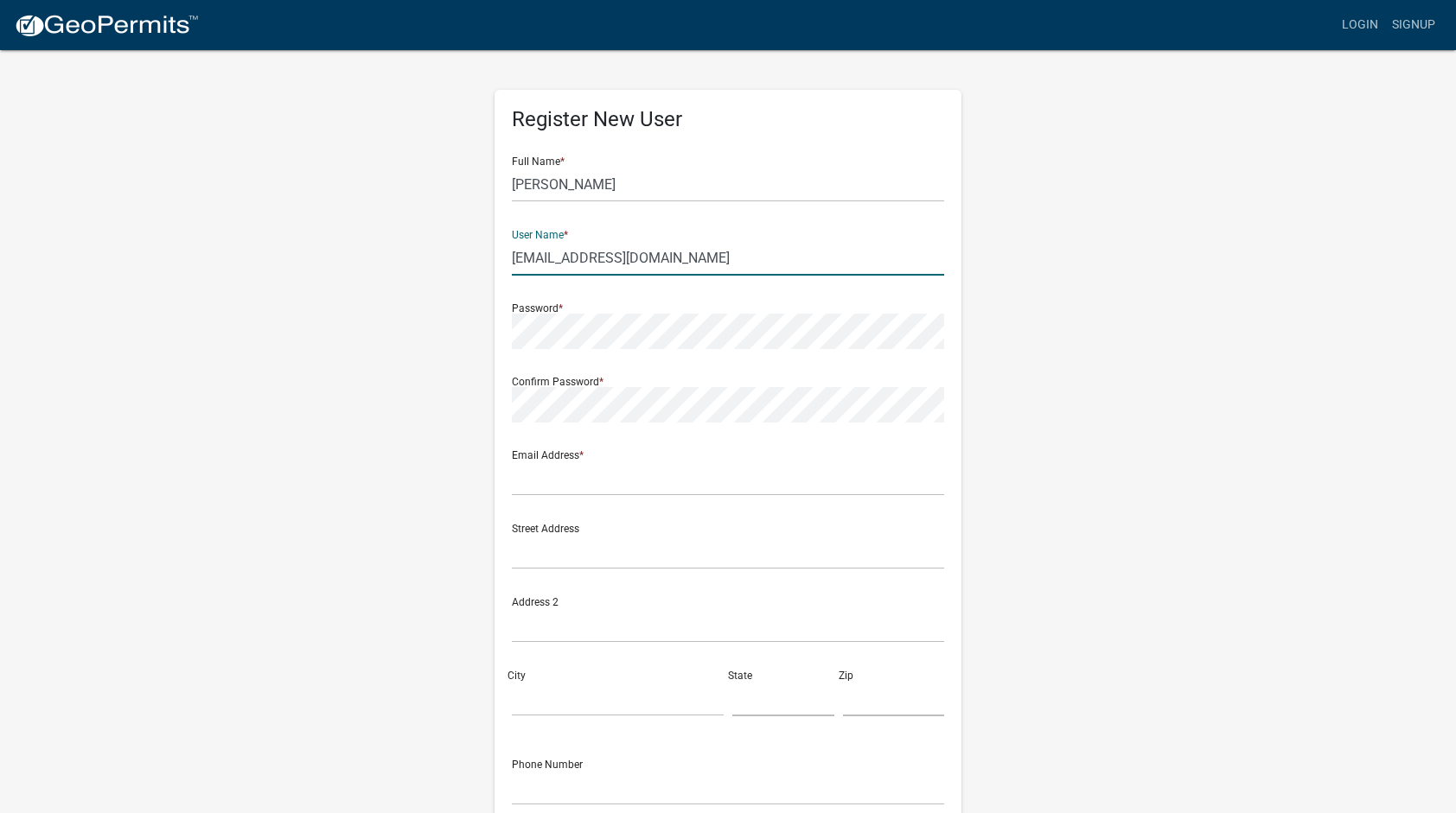
type input "[EMAIL_ADDRESS][DOMAIN_NAME]"
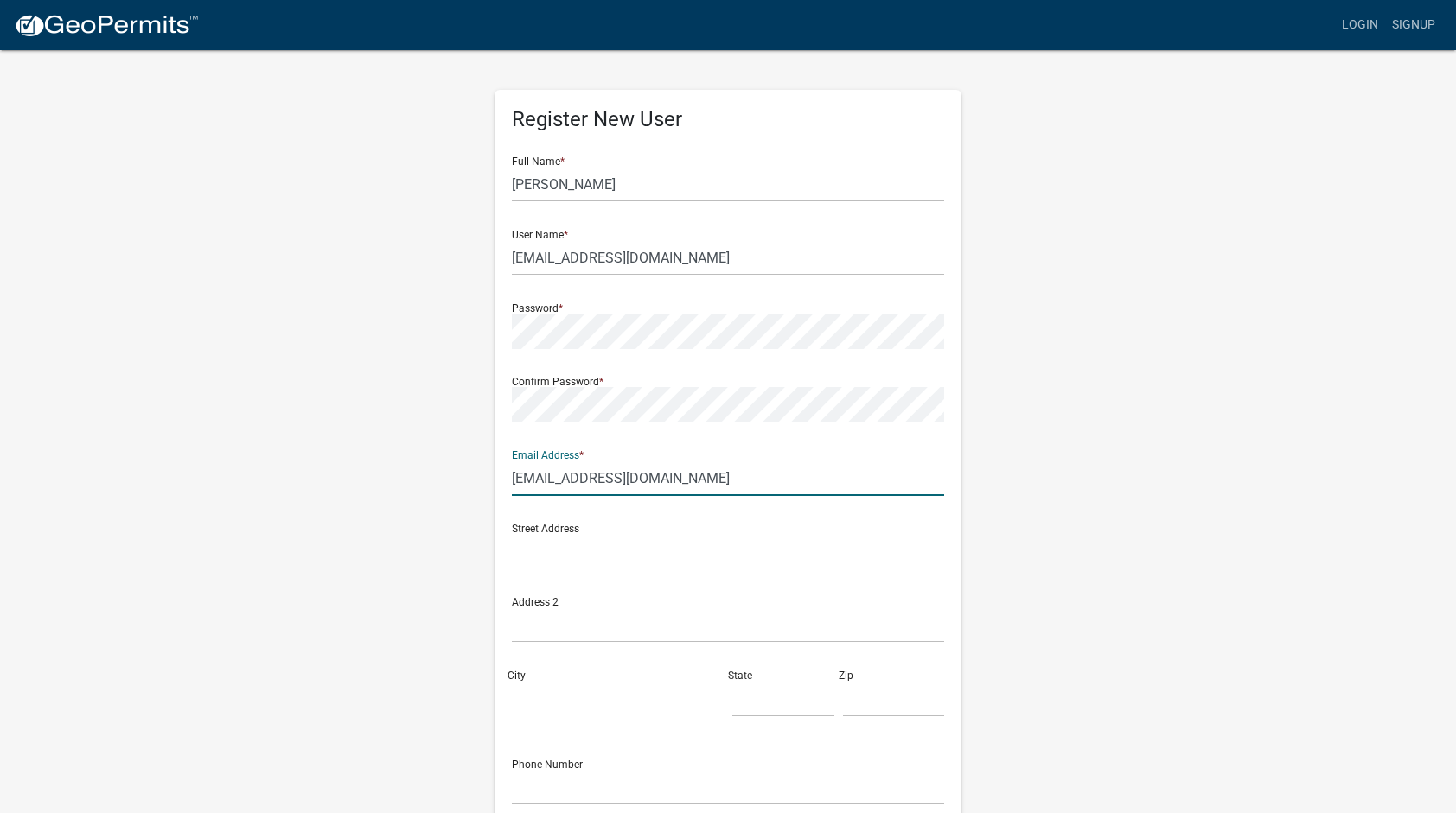
type input "[EMAIL_ADDRESS][DOMAIN_NAME]"
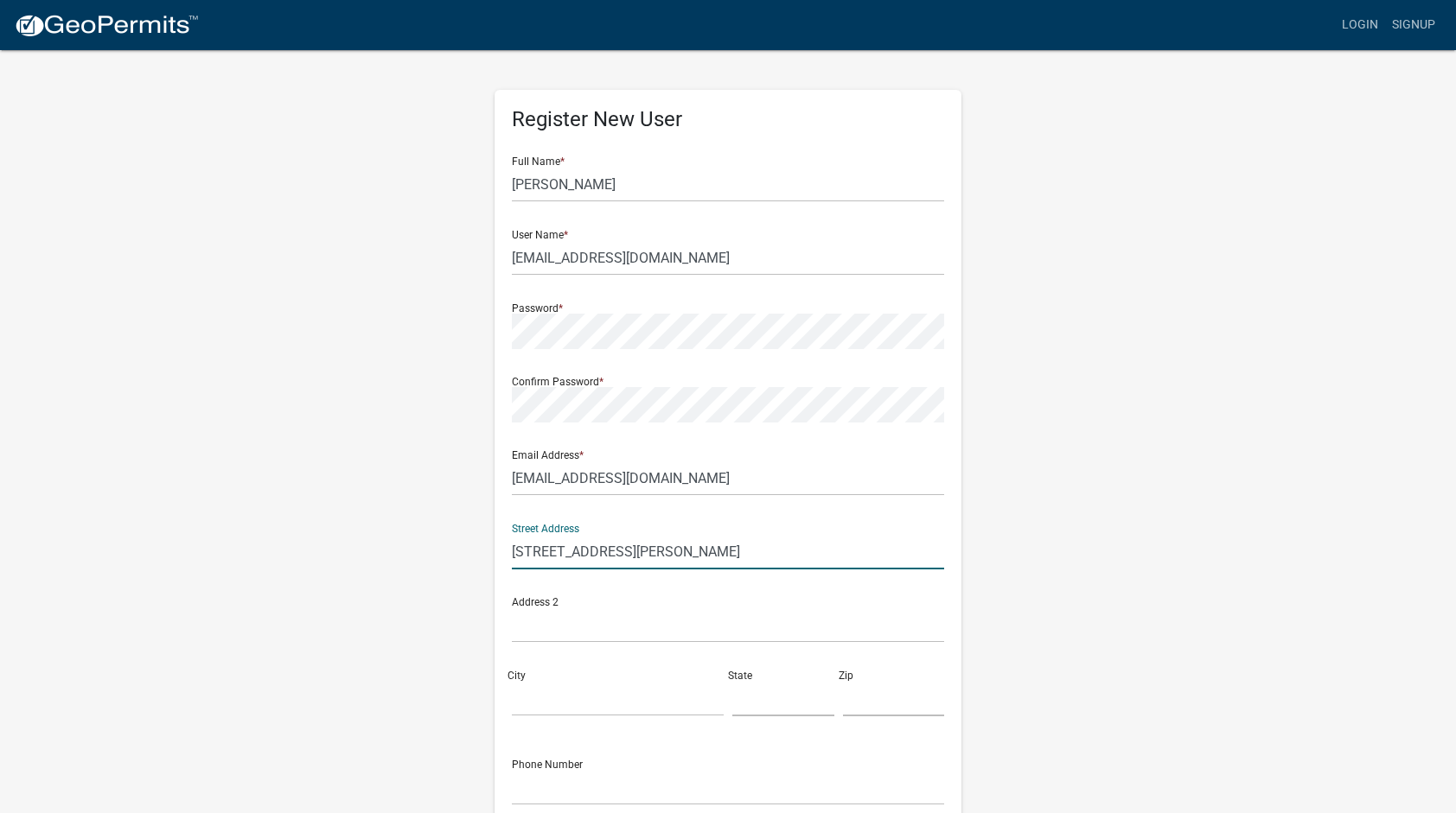
type input "[STREET_ADDRESS][PERSON_NAME]"
type input "T"
type input "Eatonton"
type input "GA"
type input "31024"
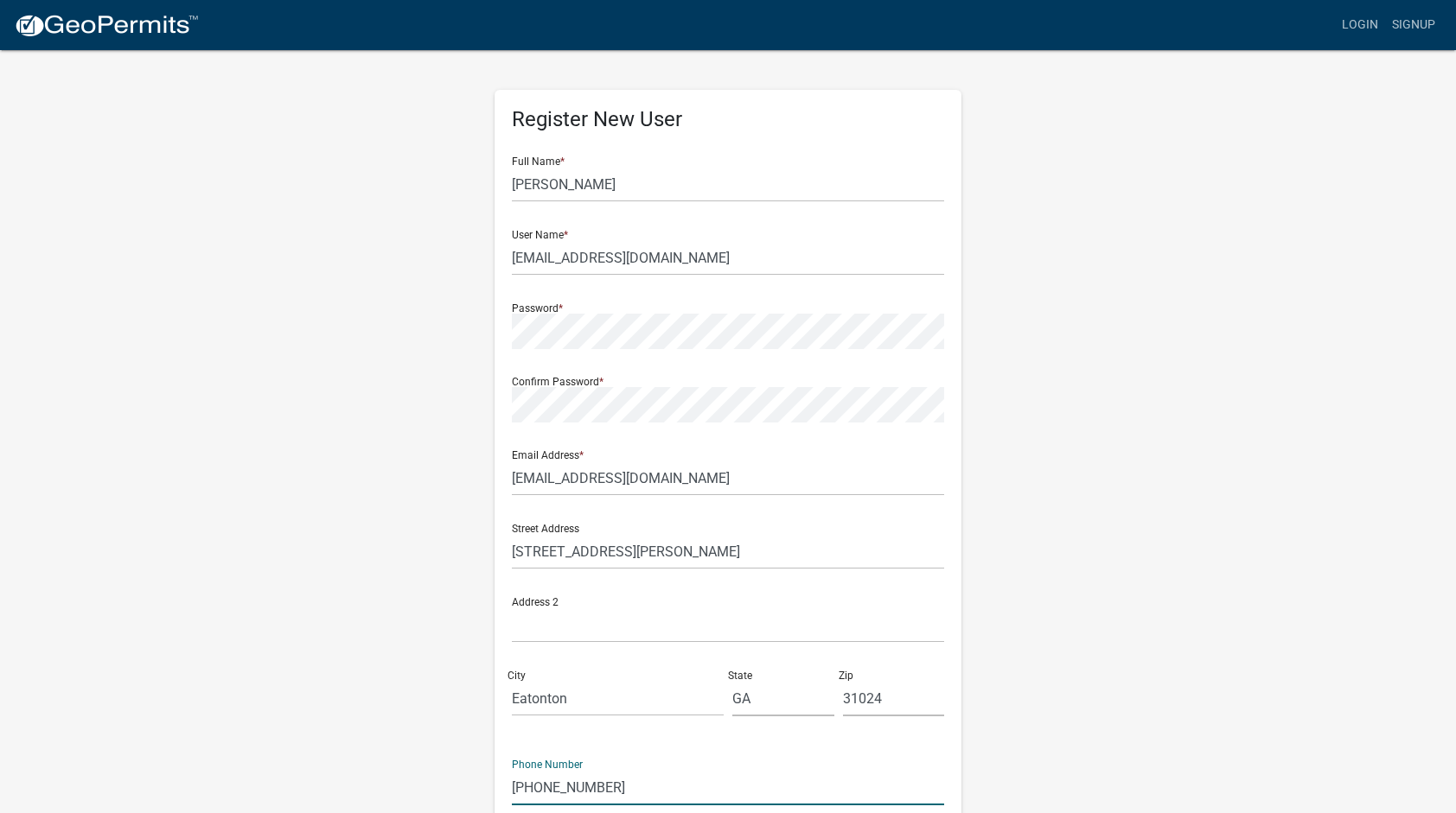
type input "[PHONE_NUMBER]"
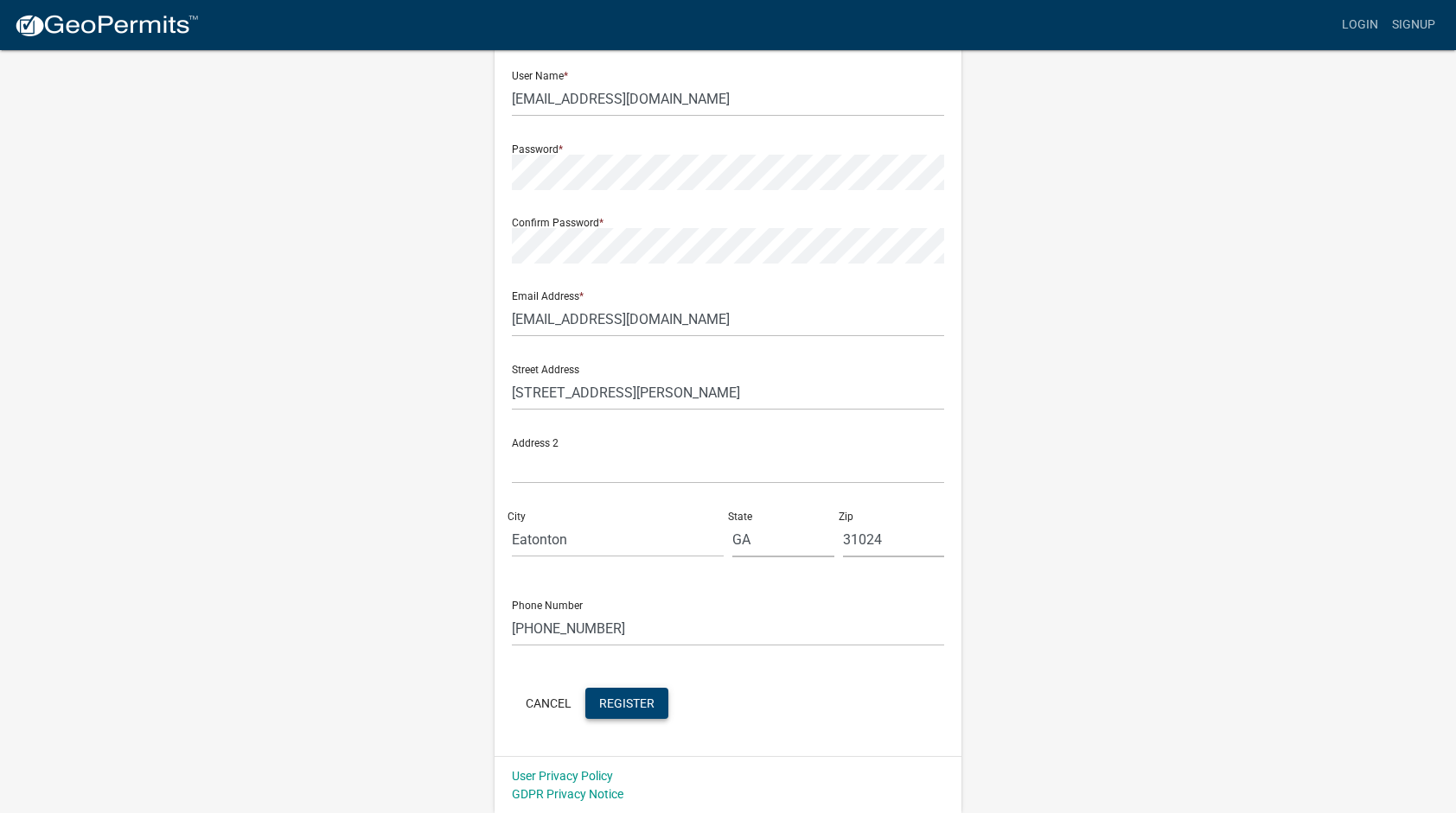
click at [629, 699] on span "Register" at bounding box center [627, 703] width 55 height 14
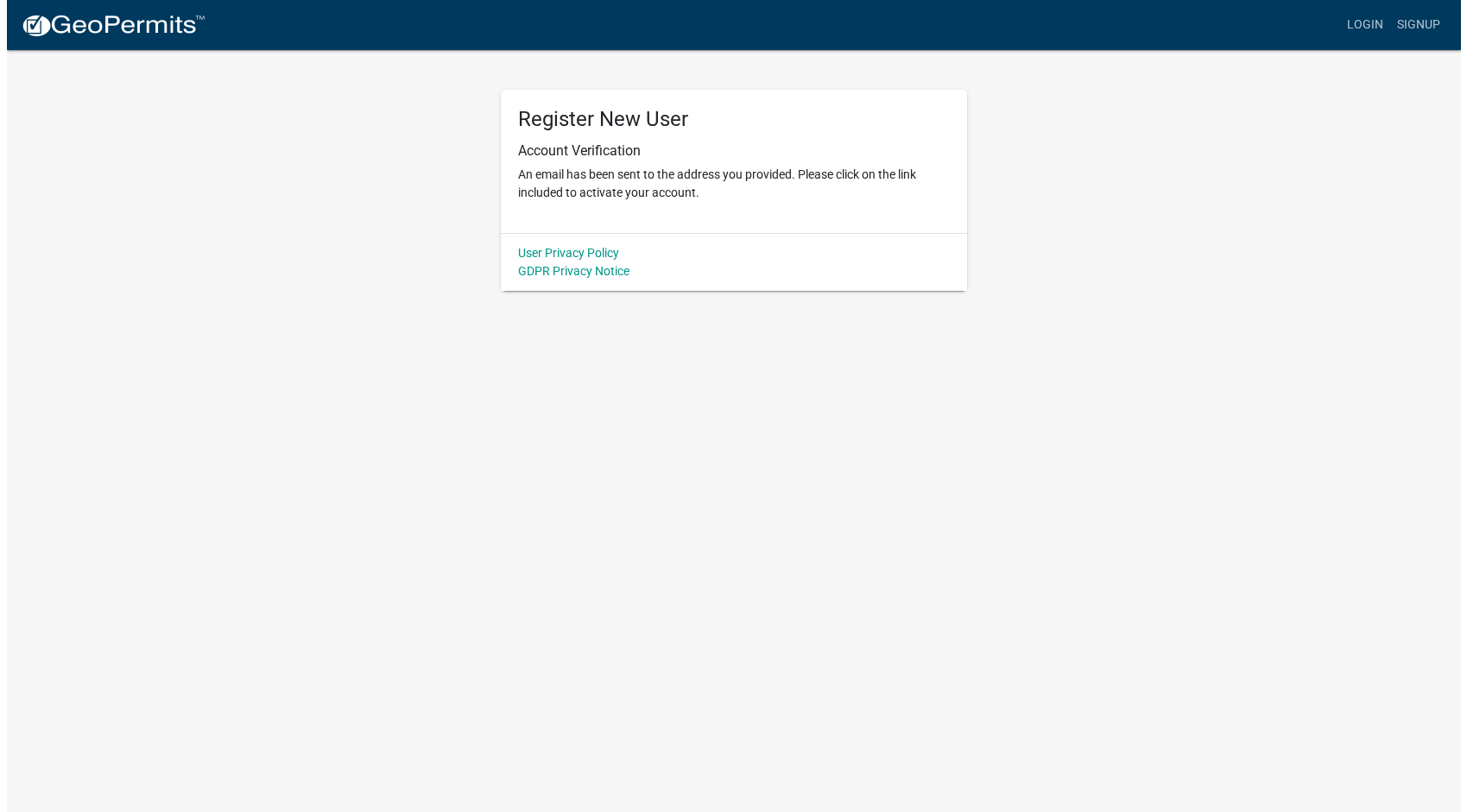
scroll to position [0, 0]
